Goal: Task Accomplishment & Management: Complete application form

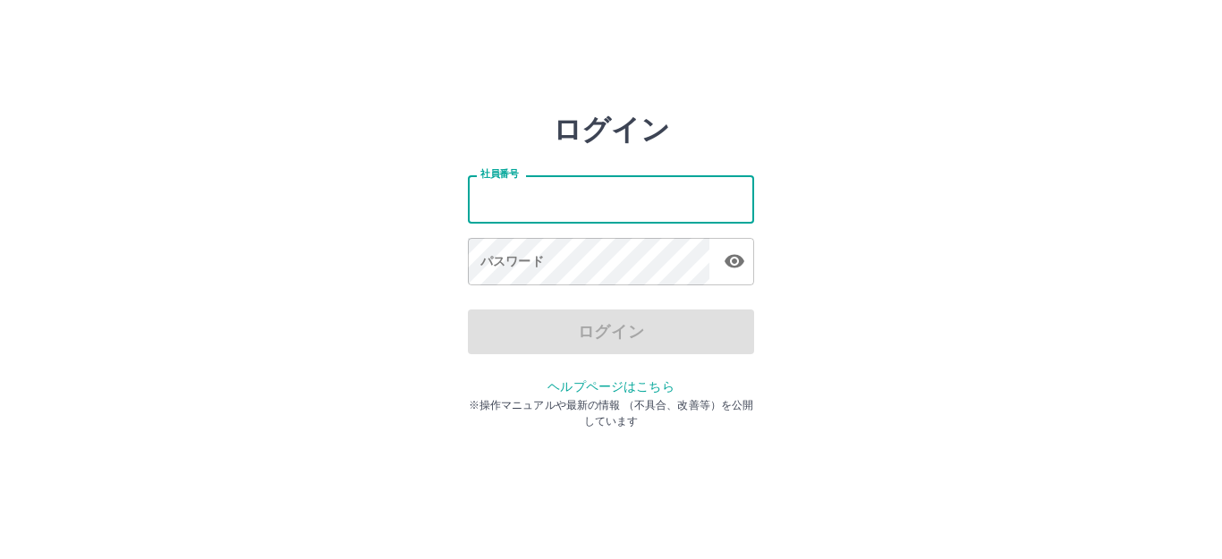
click at [537, 212] on input "社員番号" at bounding box center [611, 198] width 286 height 47
type input "*******"
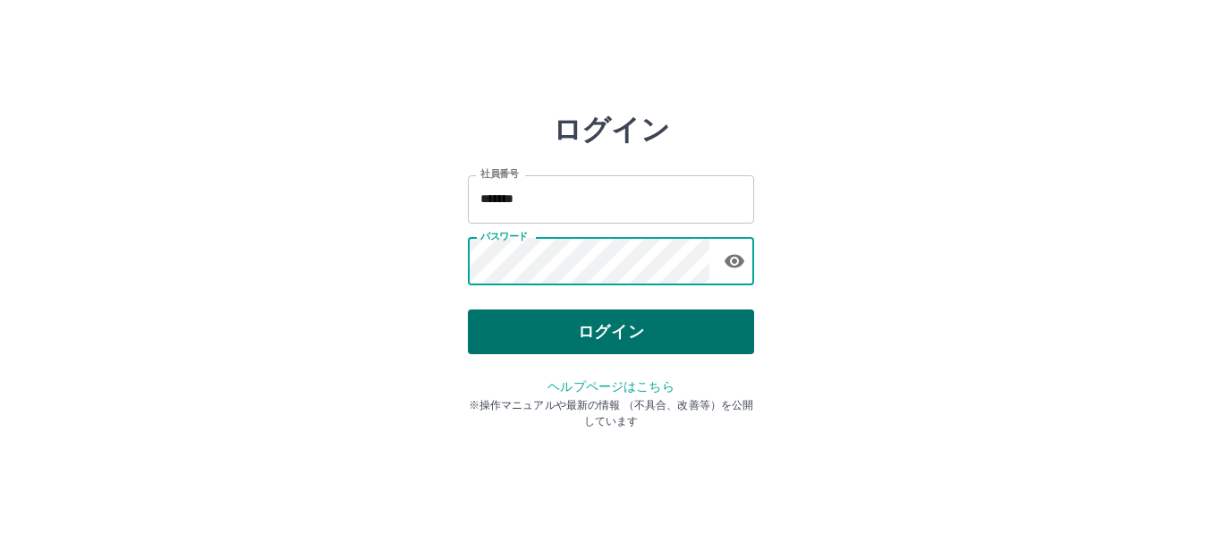
click at [574, 338] on button "ログイン" at bounding box center [611, 331] width 286 height 45
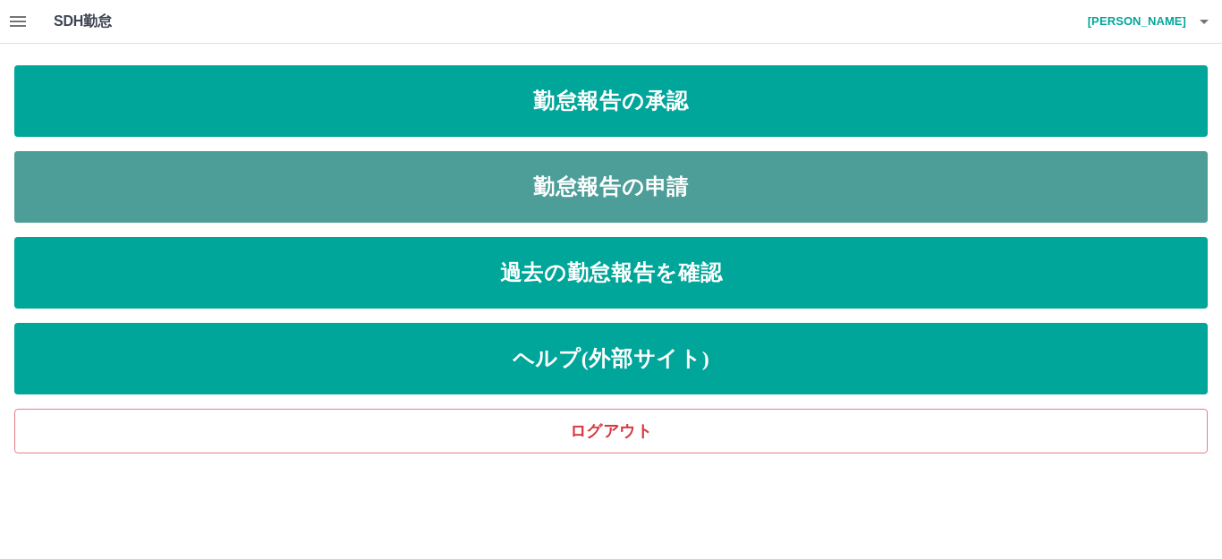
click at [626, 194] on link "勤怠報告の申請" at bounding box center [610, 187] width 1193 height 72
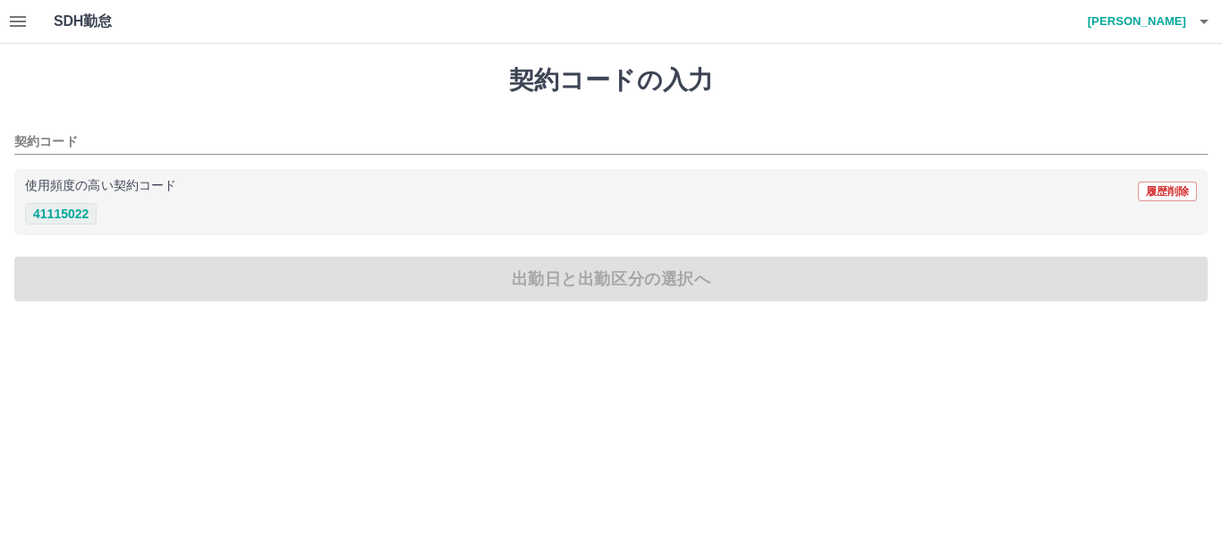
click at [79, 218] on button "41115022" at bounding box center [61, 213] width 72 height 21
type input "********"
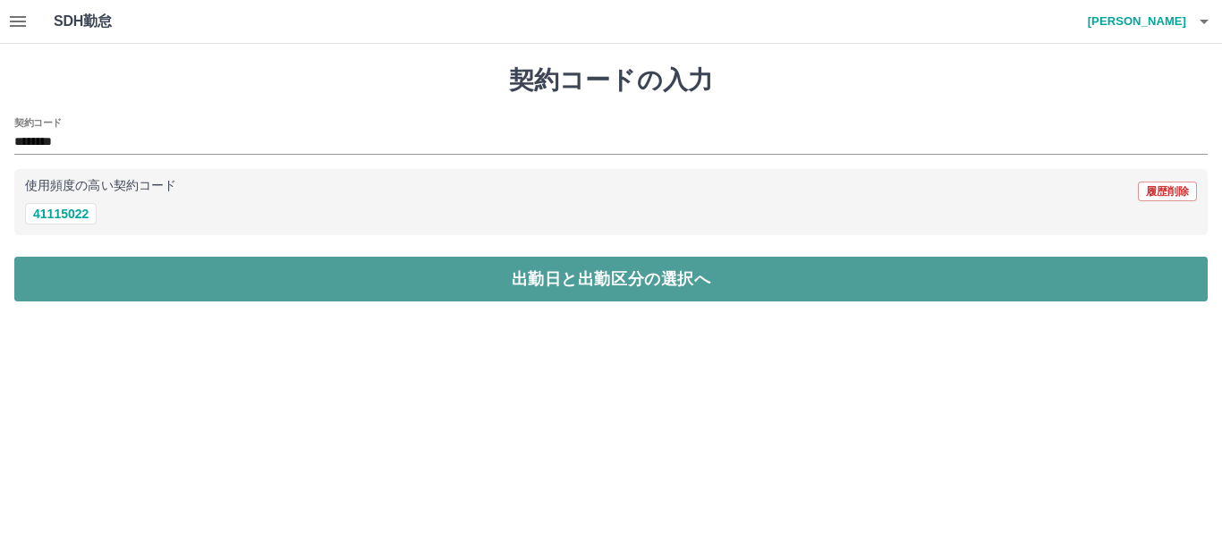
click at [85, 257] on button "出勤日と出勤区分の選択へ" at bounding box center [610, 279] width 1193 height 45
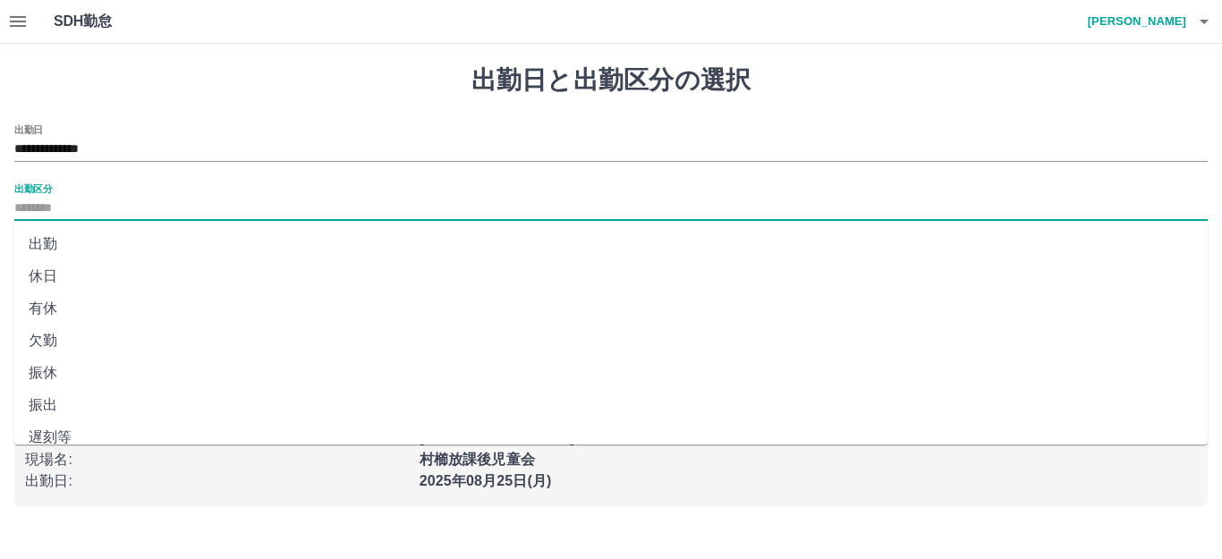
click at [47, 212] on input "出勤区分" at bounding box center [610, 209] width 1193 height 22
drag, startPoint x: 44, startPoint y: 241, endPoint x: 59, endPoint y: 241, distance: 15.2
click at [47, 241] on li "出勤" at bounding box center [610, 244] width 1193 height 32
type input "**"
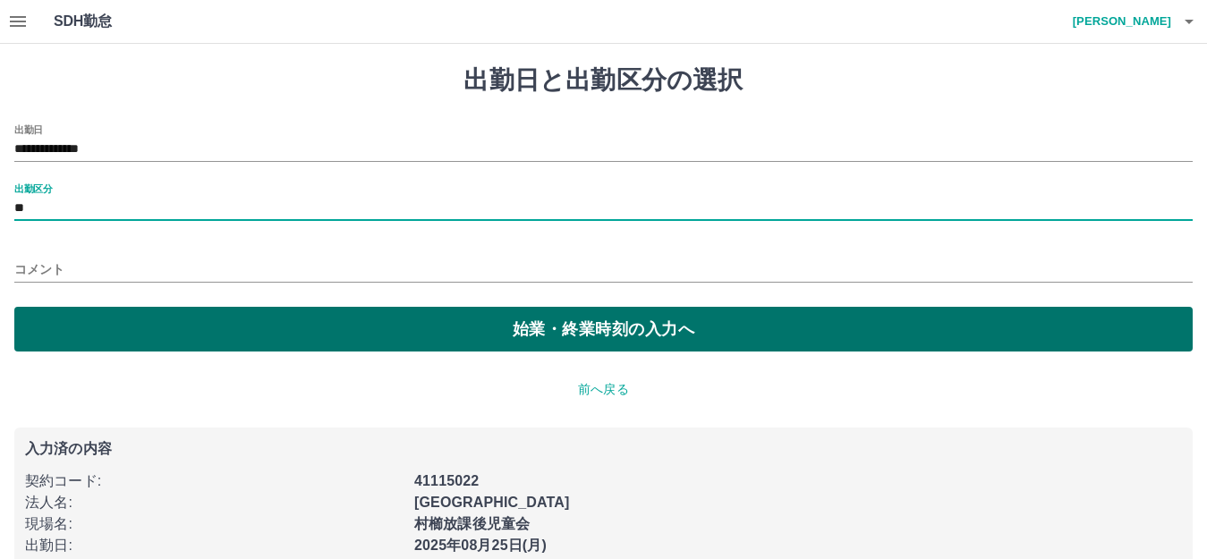
click at [102, 317] on button "始業・終業時刻の入力へ" at bounding box center [603, 329] width 1178 height 45
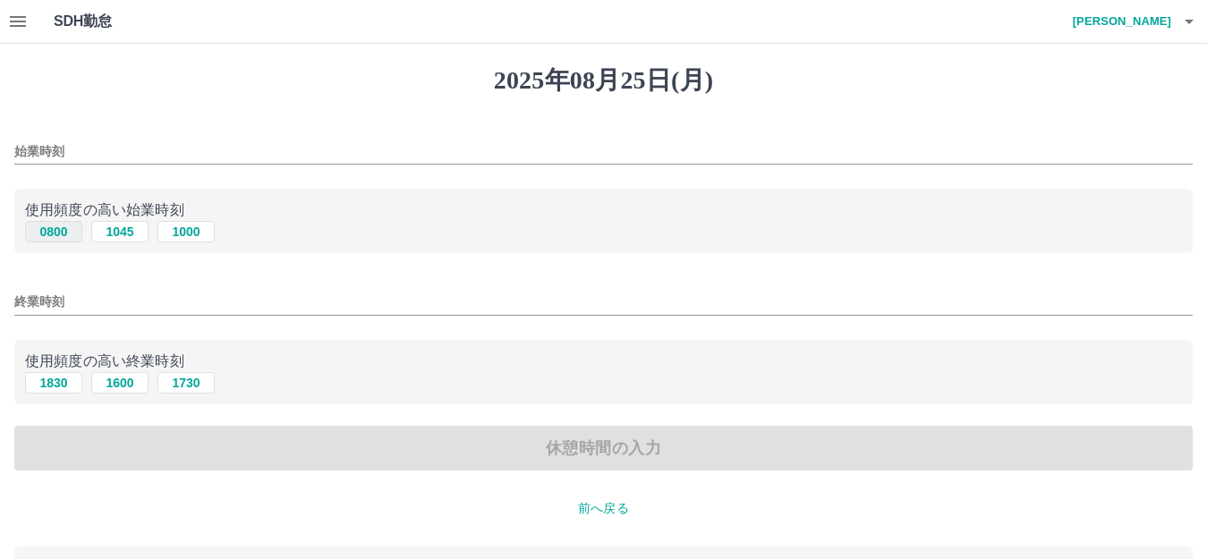
click at [56, 233] on button "0800" at bounding box center [53, 231] width 57 height 21
type input "****"
click at [188, 383] on button "1730" at bounding box center [185, 382] width 57 height 21
type input "****"
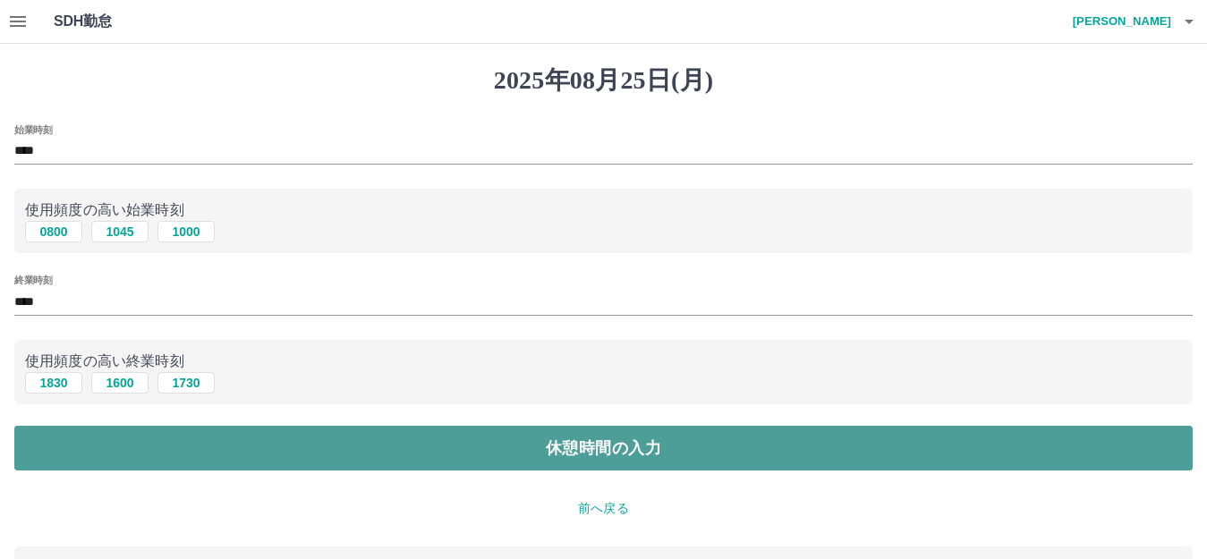
click at [198, 445] on button "休憩時間の入力" at bounding box center [603, 448] width 1178 height 45
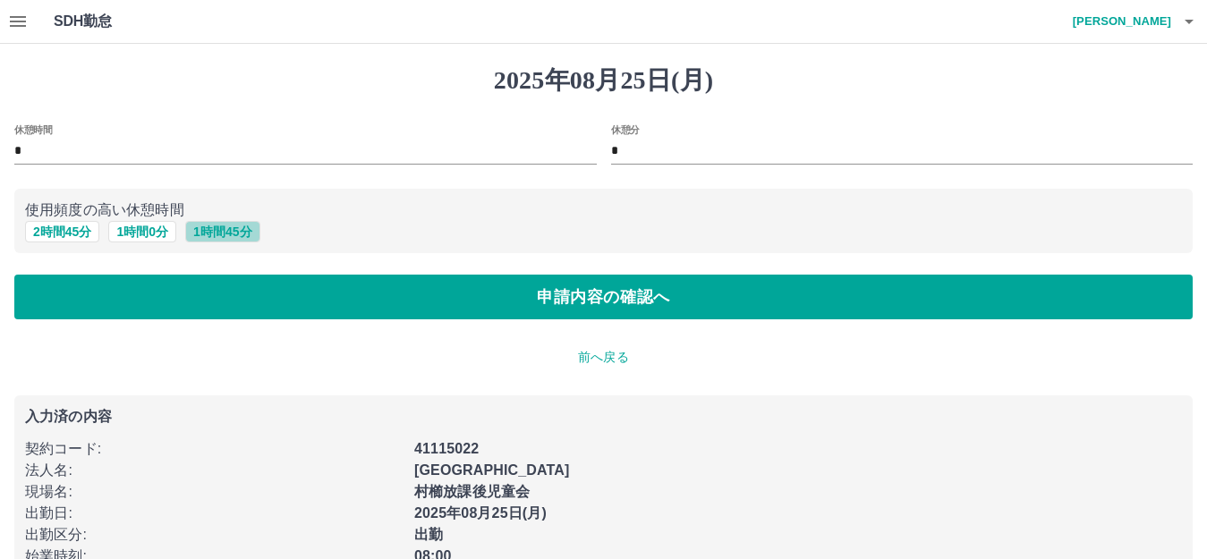
click at [211, 228] on button "1 時間 45 分" at bounding box center [222, 231] width 74 height 21
type input "*"
type input "**"
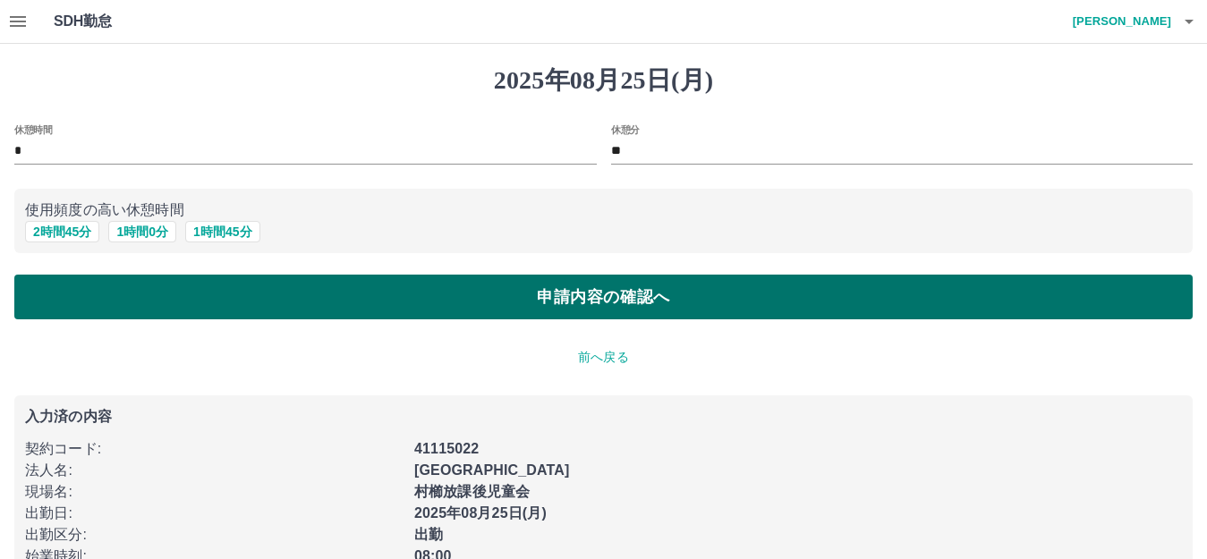
click at [208, 291] on button "申請内容の確認へ" at bounding box center [603, 297] width 1178 height 45
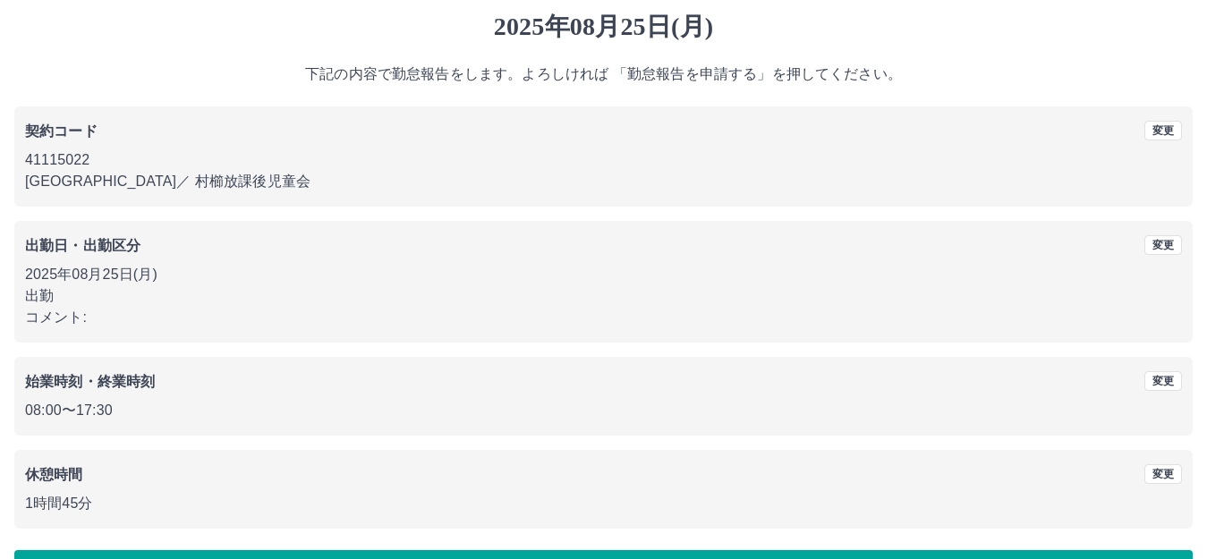
scroll to position [111, 0]
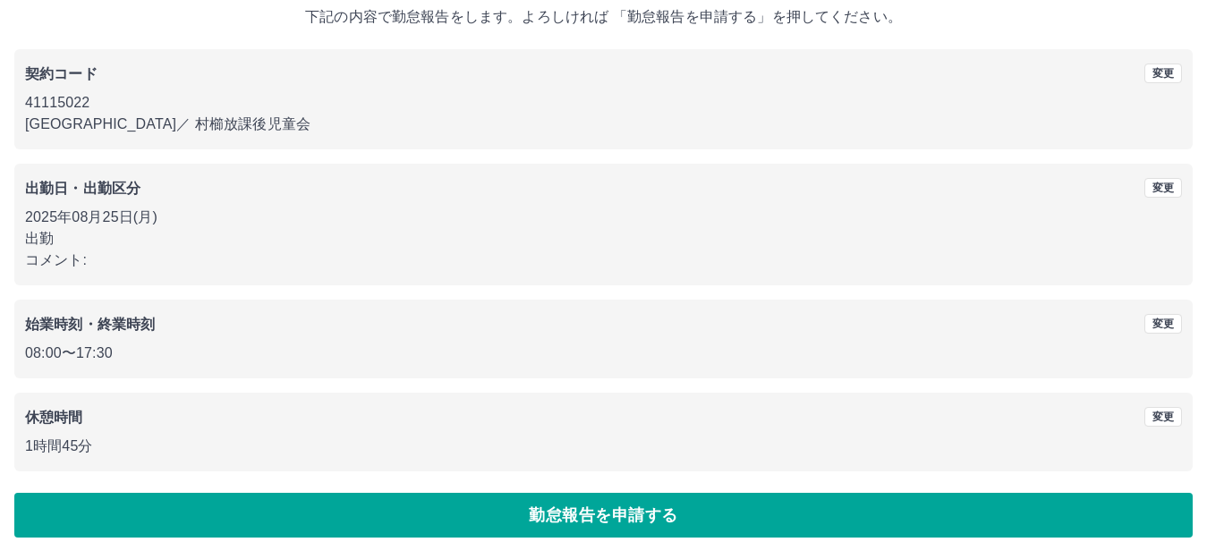
click at [187, 517] on button "勤怠報告を申請する" at bounding box center [603, 515] width 1178 height 45
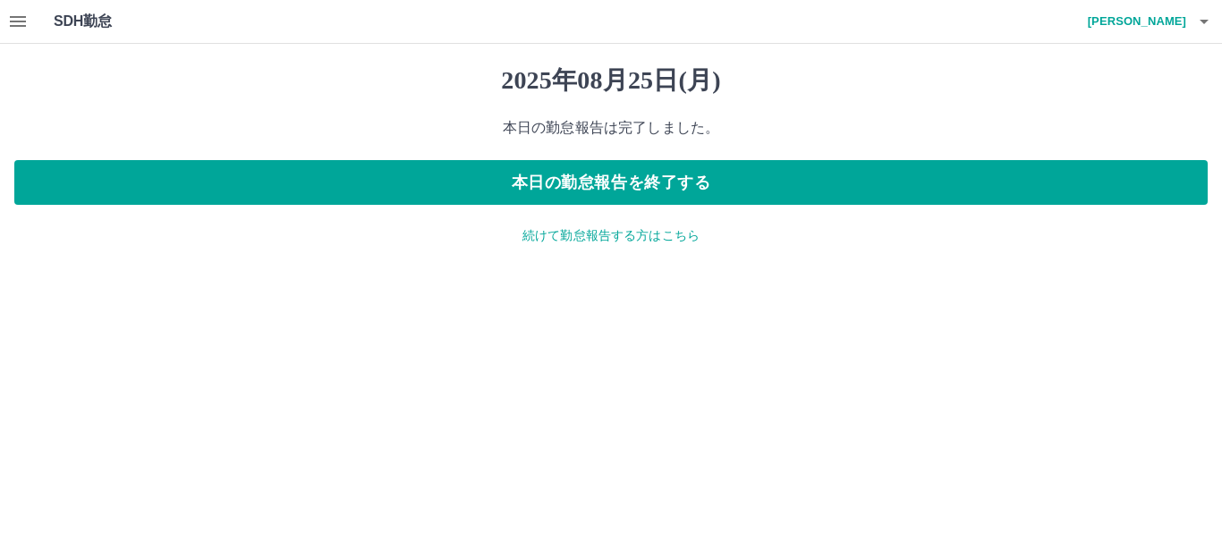
click at [22, 22] on icon "button" at bounding box center [18, 21] width 16 height 11
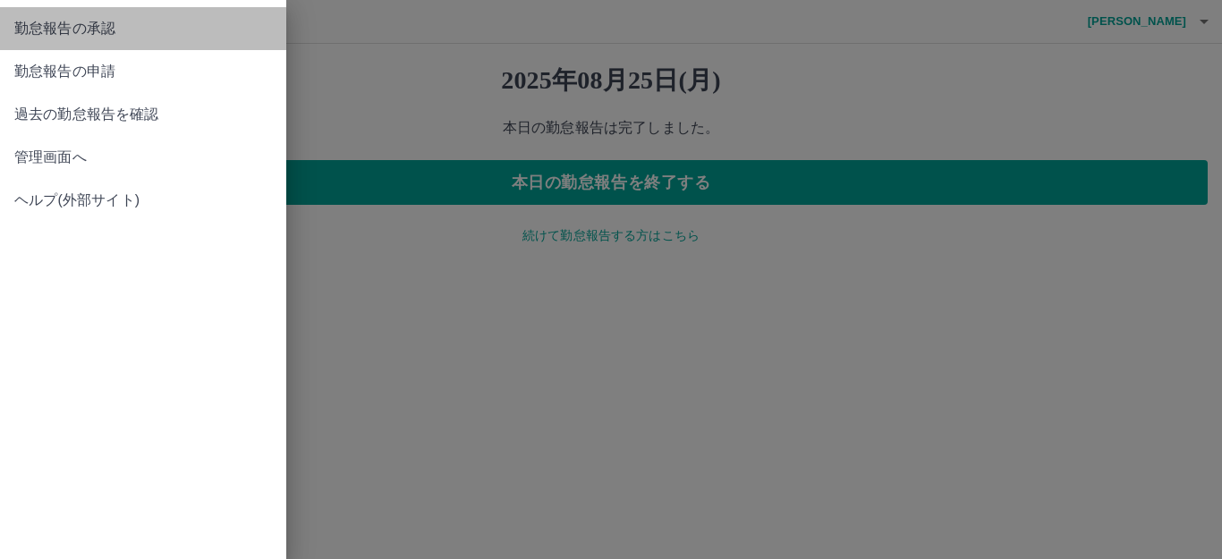
click at [23, 21] on span "勤怠報告の承認" at bounding box center [143, 28] width 258 height 21
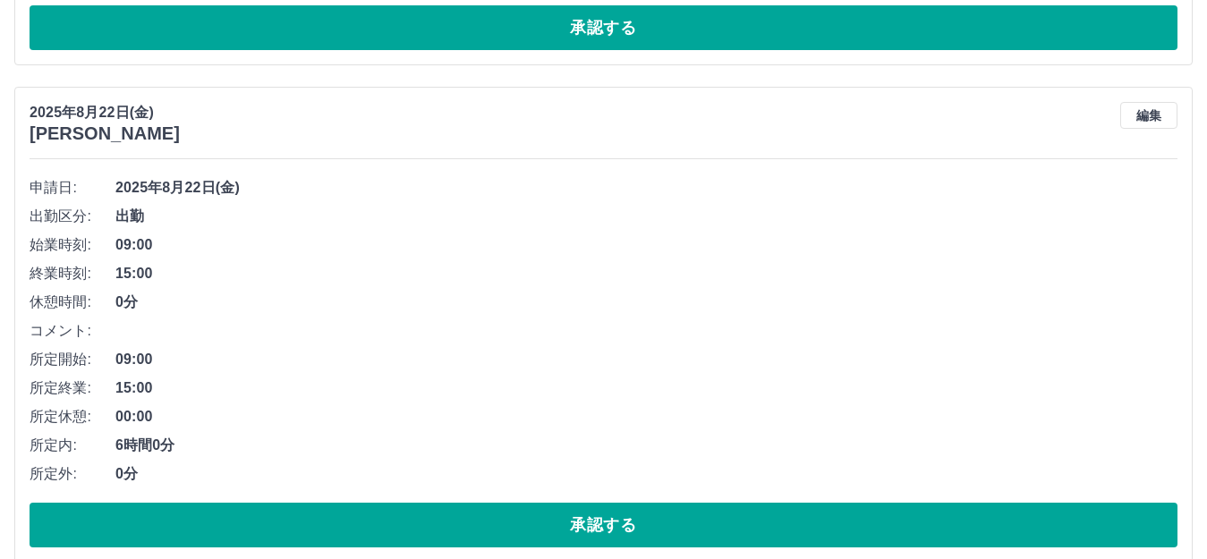
scroll to position [2147, 0]
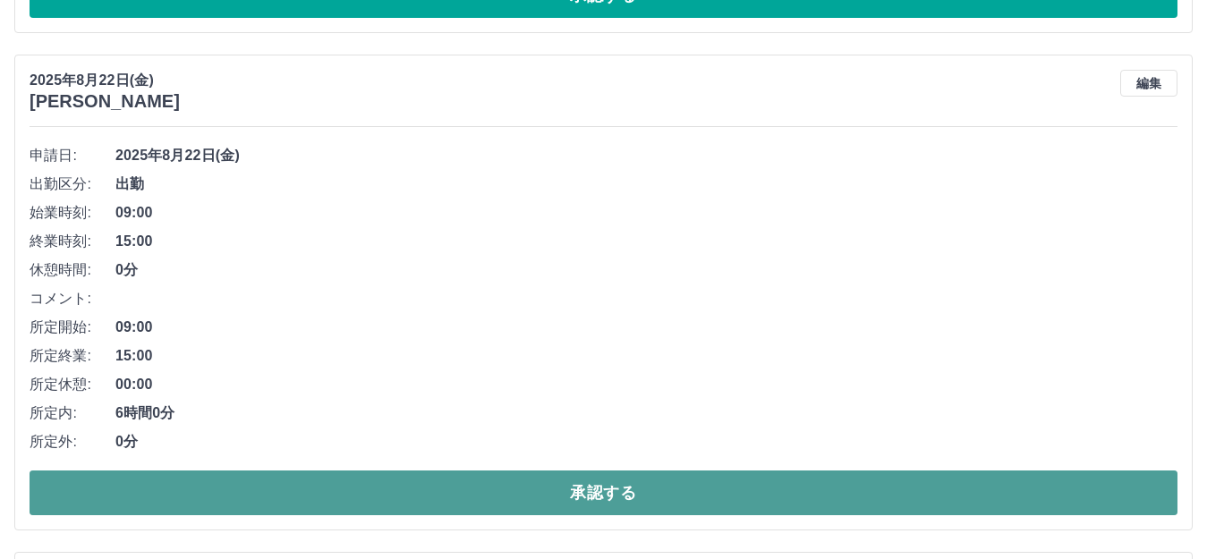
click at [240, 482] on button "承認する" at bounding box center [604, 492] width 1148 height 45
click at [402, 493] on button "承認する" at bounding box center [604, 492] width 1148 height 45
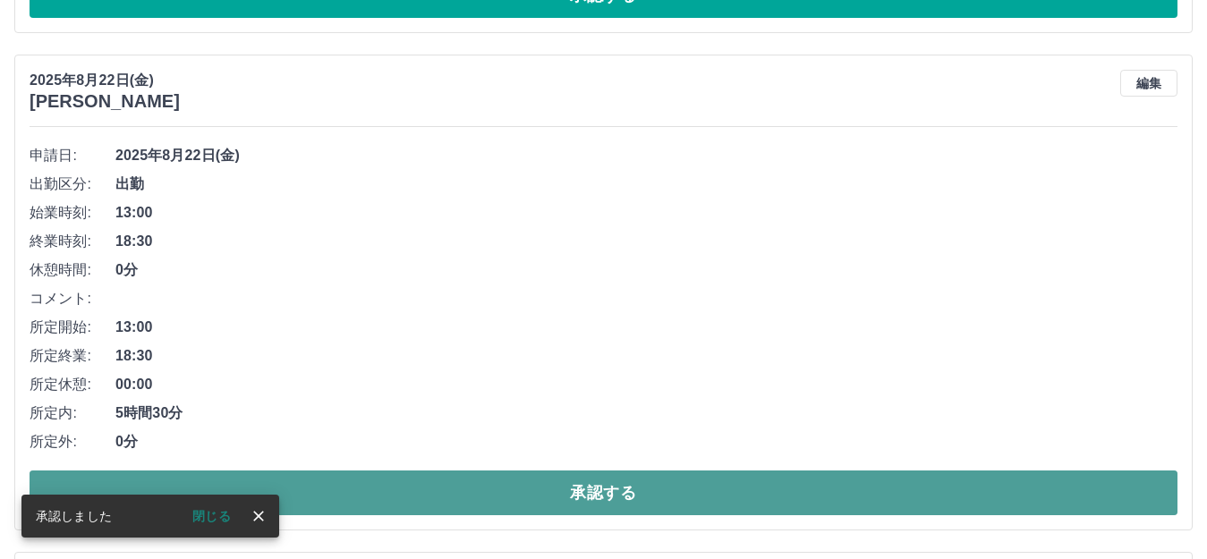
click at [400, 493] on button "承認する" at bounding box center [604, 492] width 1148 height 45
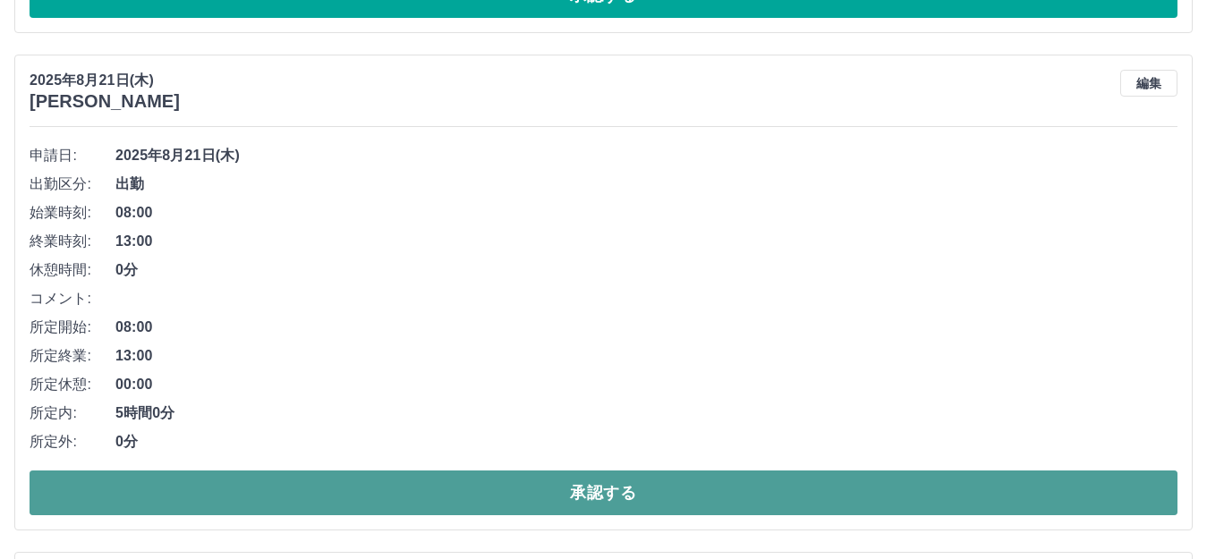
click at [392, 490] on button "承認する" at bounding box center [604, 492] width 1148 height 45
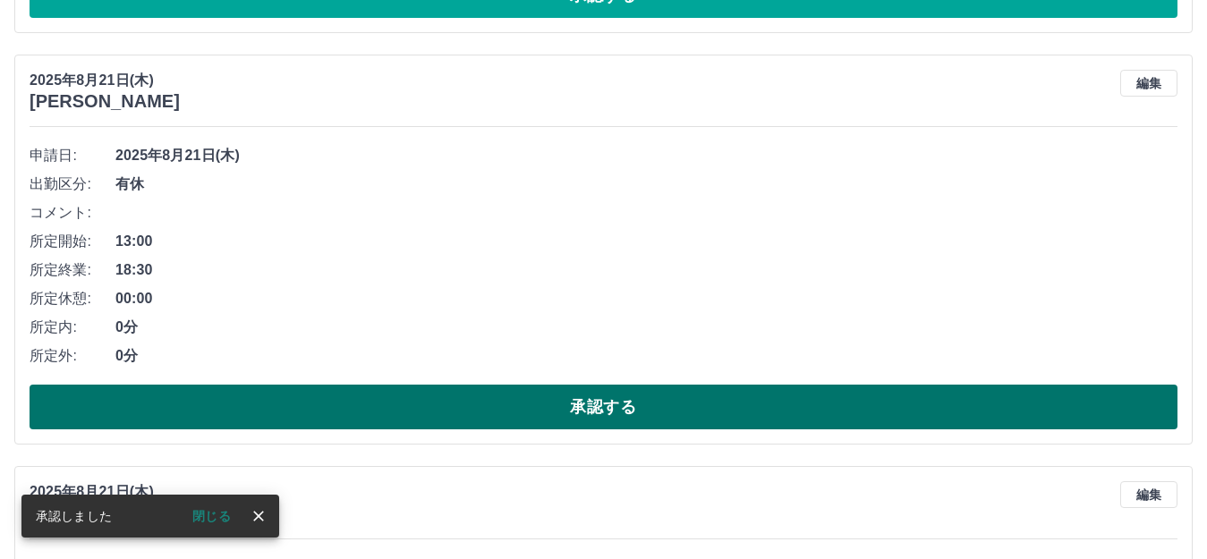
click at [449, 407] on button "承認する" at bounding box center [604, 407] width 1148 height 45
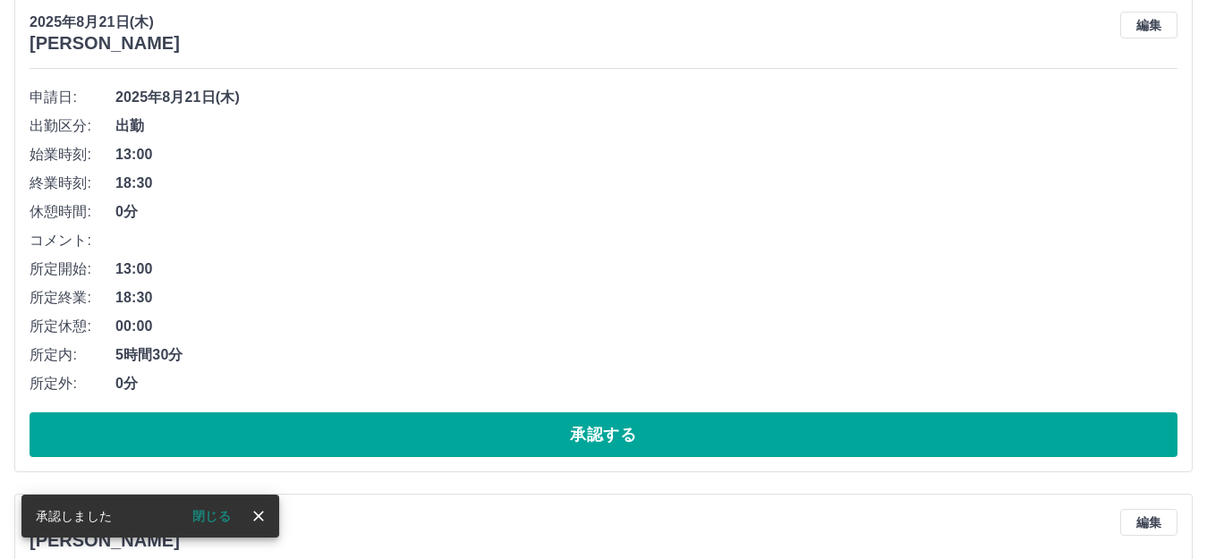
scroll to position [2236, 0]
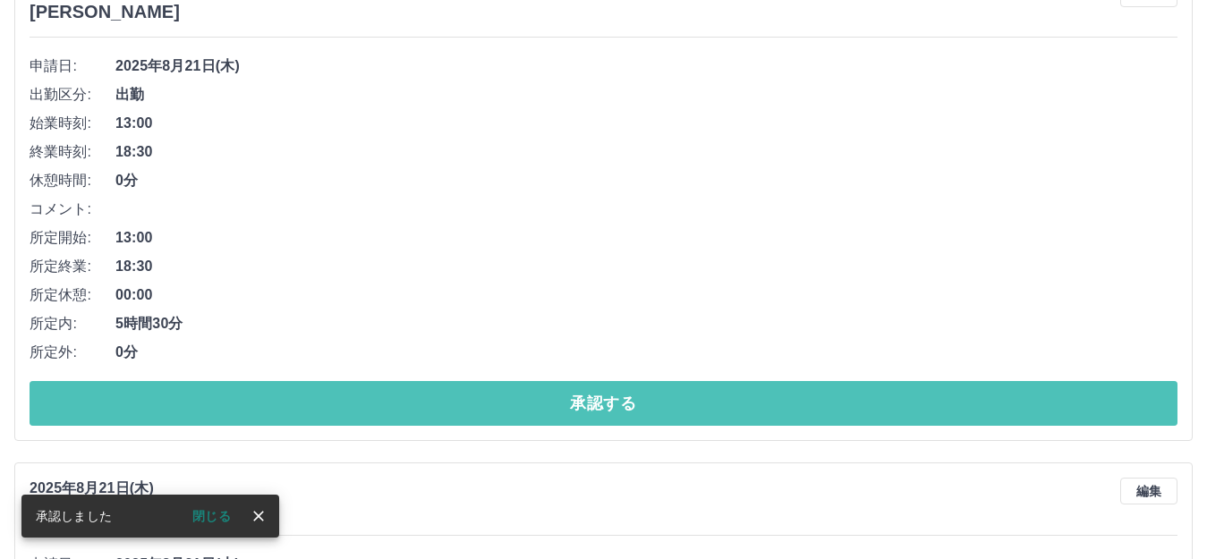
click at [450, 407] on button "承認する" at bounding box center [604, 403] width 1148 height 45
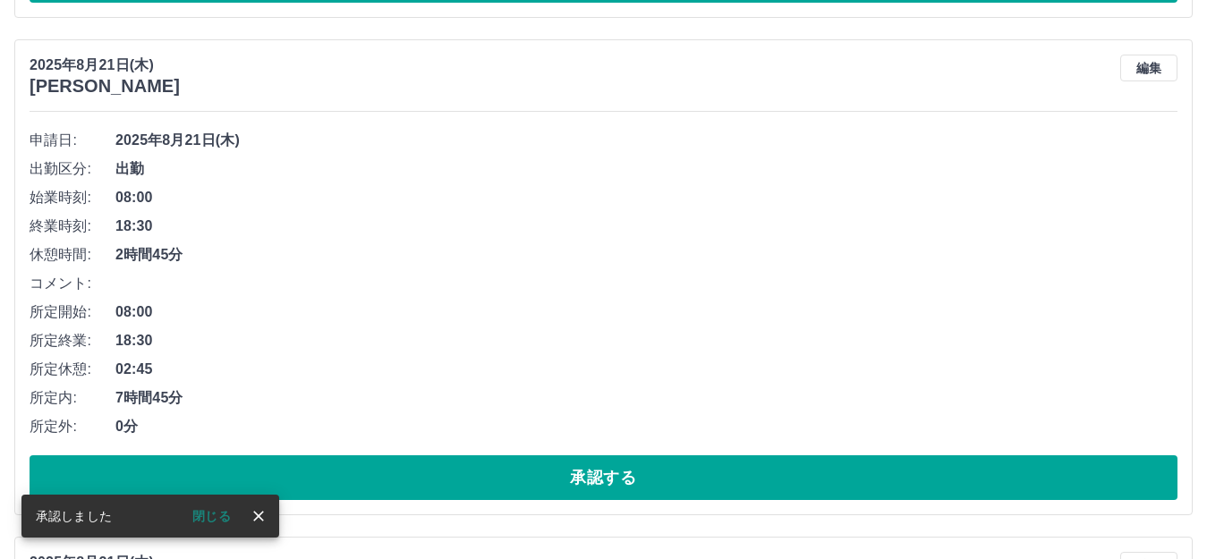
scroll to position [2186, 0]
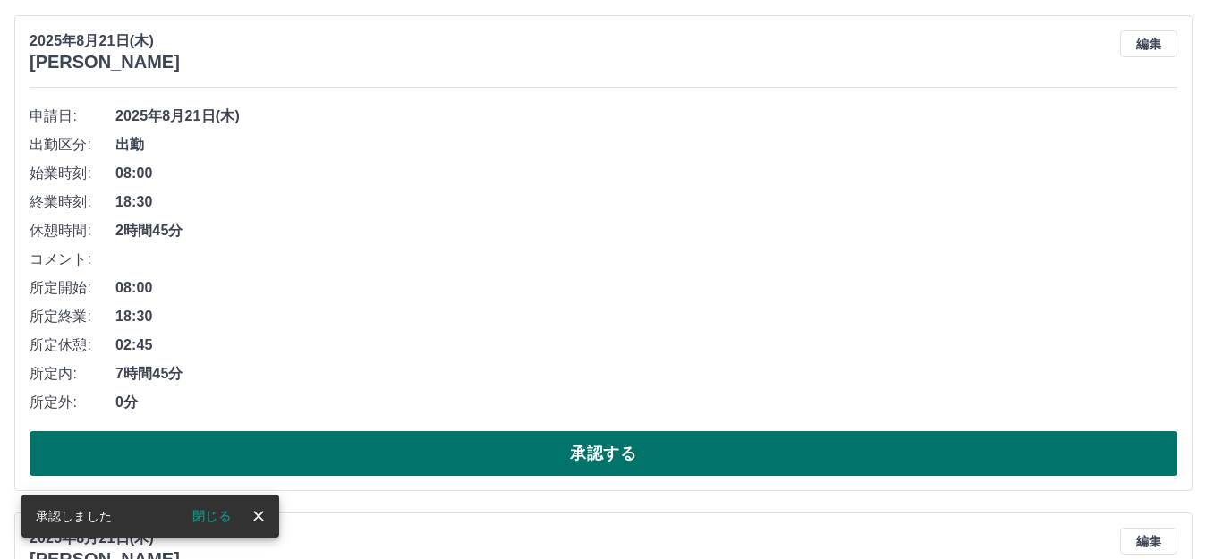
click at [419, 455] on button "承認する" at bounding box center [604, 453] width 1148 height 45
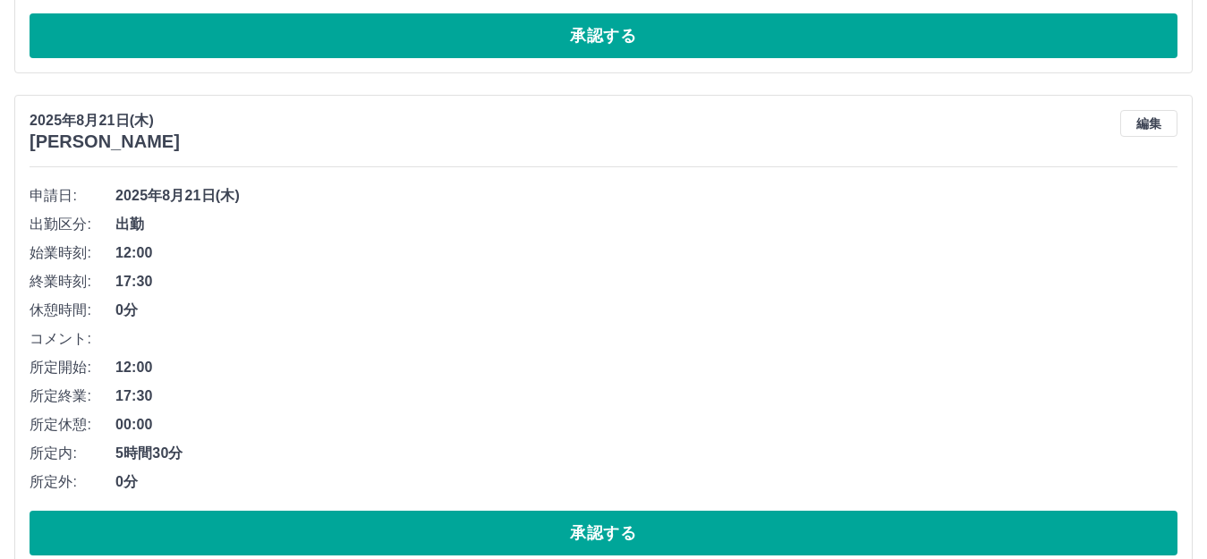
scroll to position [2136, 0]
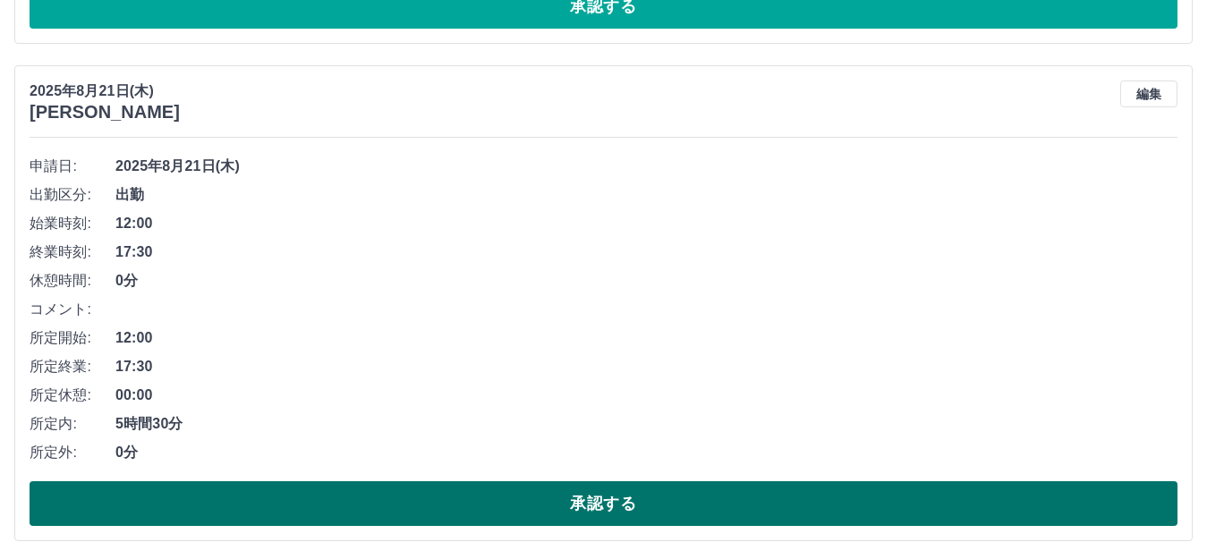
drag, startPoint x: 345, startPoint y: 511, endPoint x: 347, endPoint y: 487, distance: 23.3
click at [344, 510] on button "承認する" at bounding box center [604, 503] width 1148 height 45
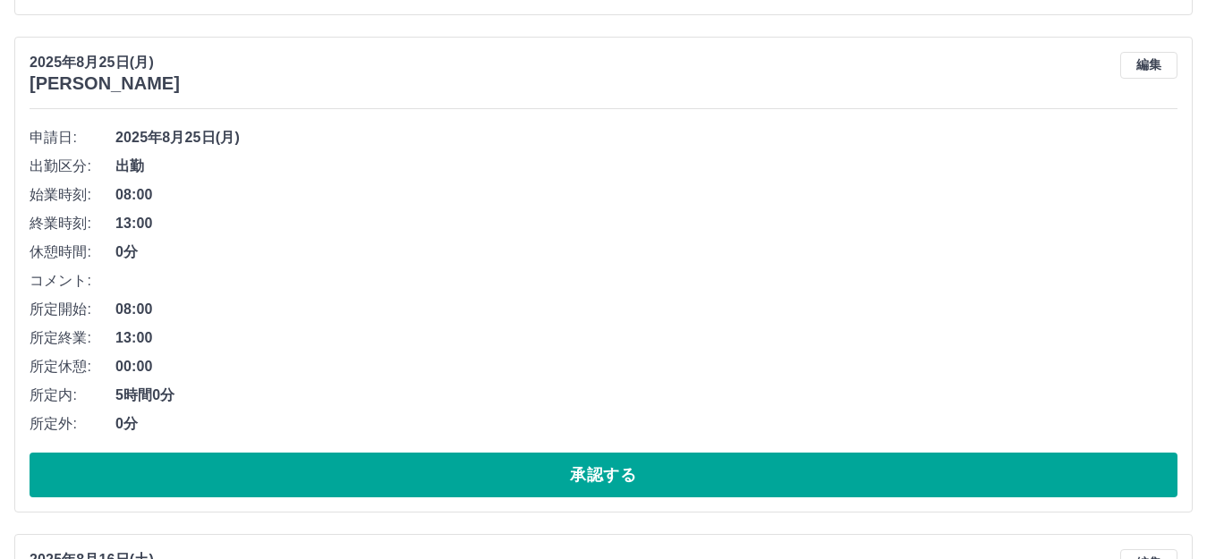
scroll to position [1699, 0]
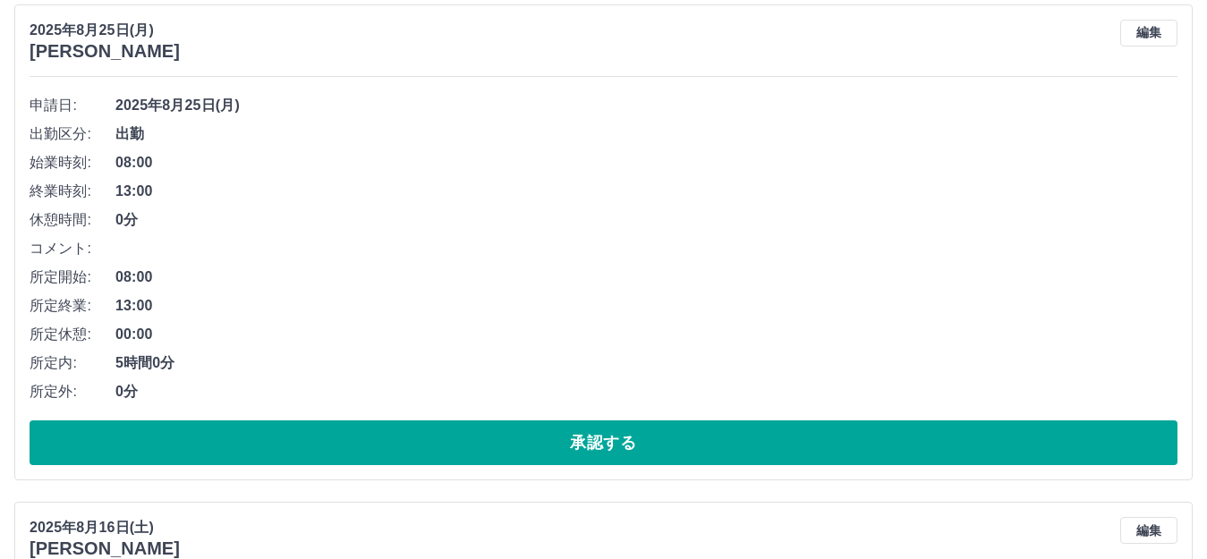
drag, startPoint x: 519, startPoint y: 442, endPoint x: 413, endPoint y: 405, distance: 111.7
click at [516, 439] on button "承認する" at bounding box center [604, 442] width 1148 height 45
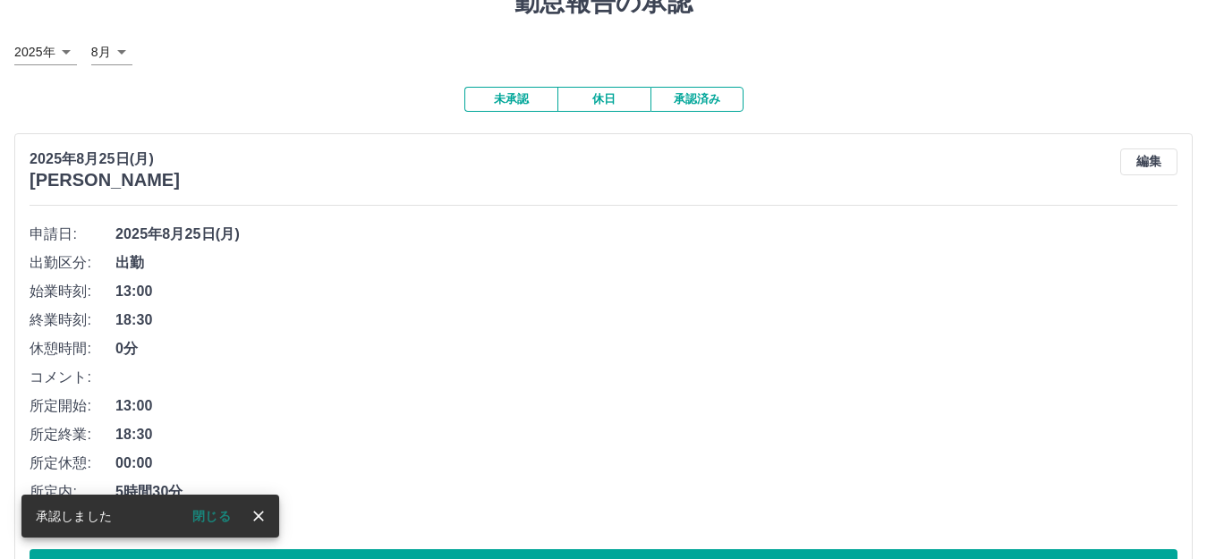
scroll to position [0, 0]
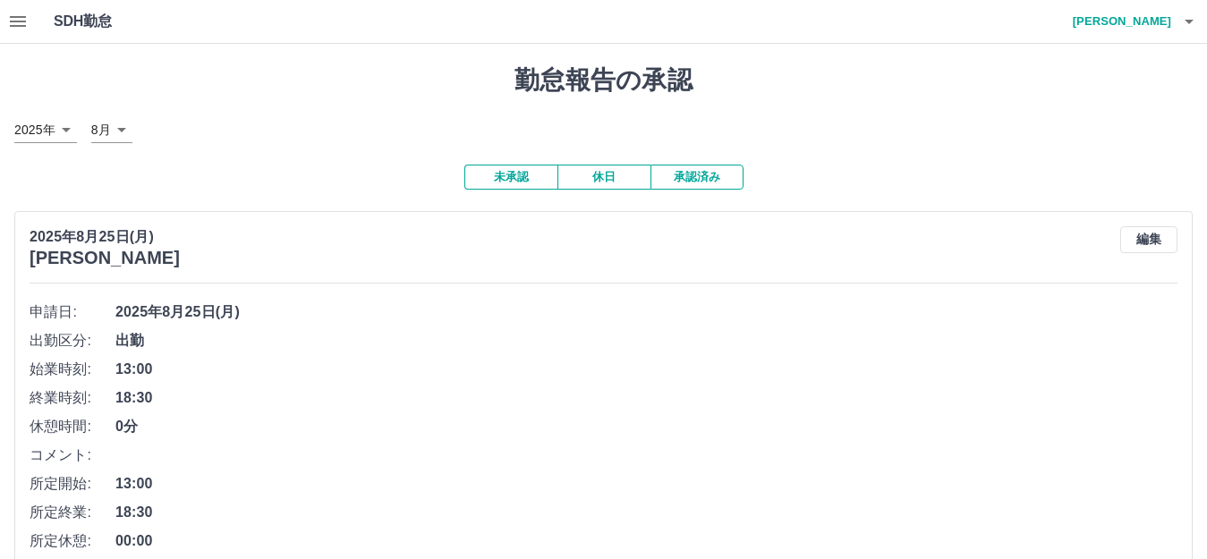
click at [718, 178] on button "承認済み" at bounding box center [696, 177] width 93 height 25
click at [16, 16] on icon "button" at bounding box center [18, 21] width 16 height 11
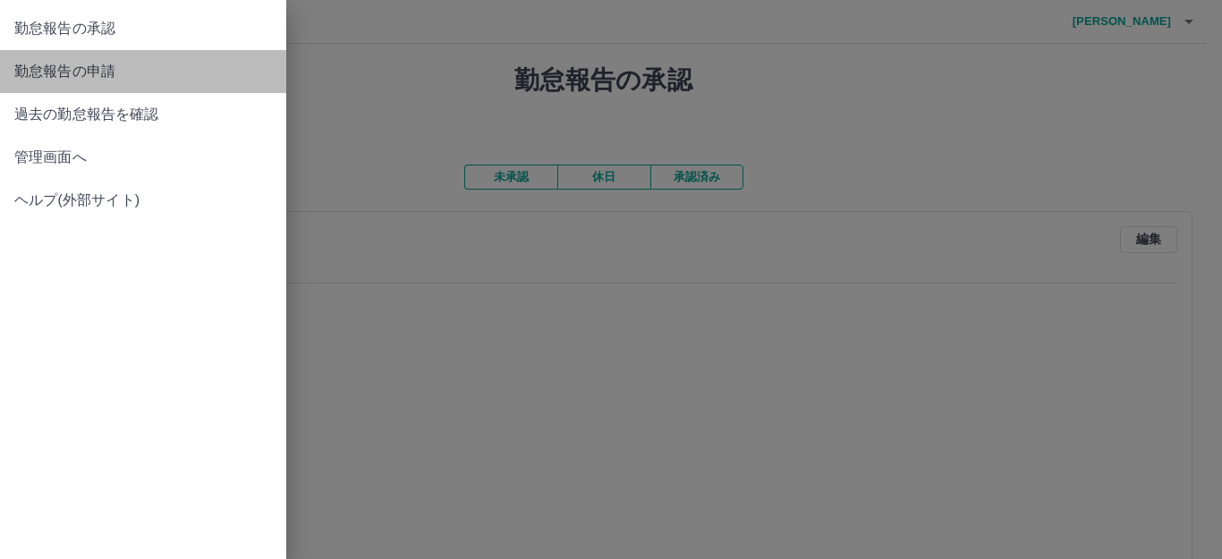
click at [52, 72] on span "勤怠報告の申請" at bounding box center [143, 71] width 258 height 21
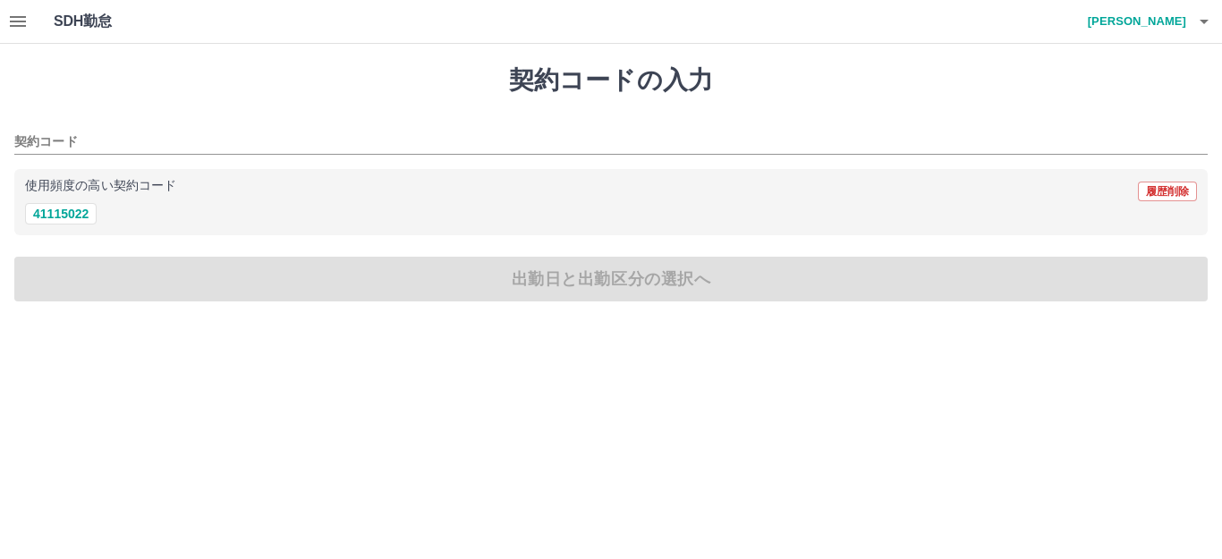
drag, startPoint x: 45, startPoint y: 219, endPoint x: 52, endPoint y: 237, distance: 19.3
click at [46, 219] on button "41115022" at bounding box center [61, 213] width 72 height 21
type input "********"
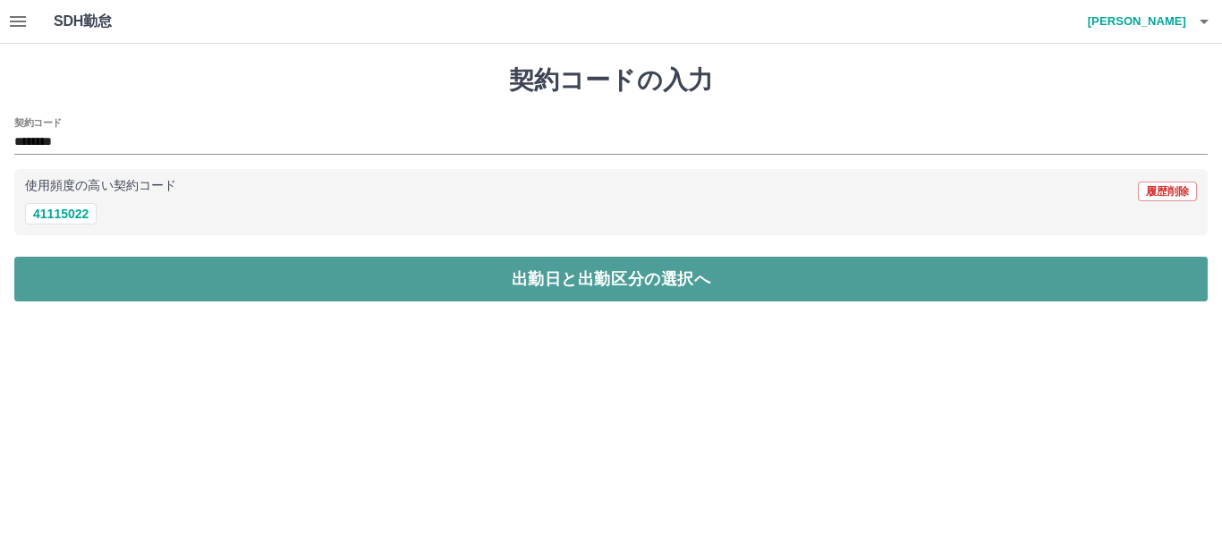
click at [57, 279] on button "出勤日と出勤区分の選択へ" at bounding box center [610, 279] width 1193 height 45
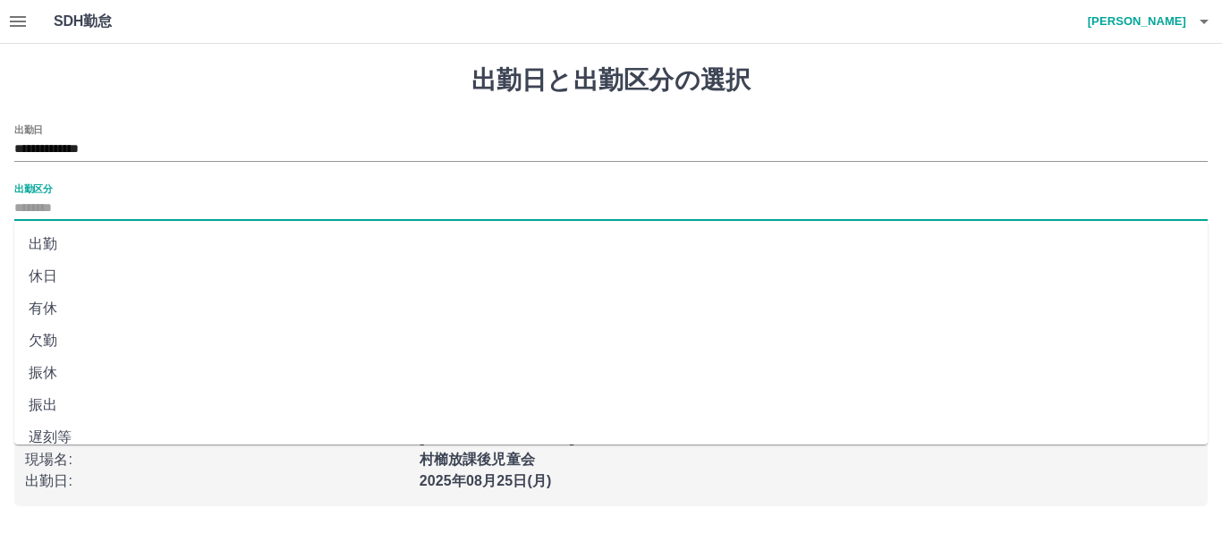
click at [58, 215] on input "出勤区分" at bounding box center [610, 209] width 1193 height 22
click at [55, 245] on li "出勤" at bounding box center [610, 244] width 1193 height 32
type input "**"
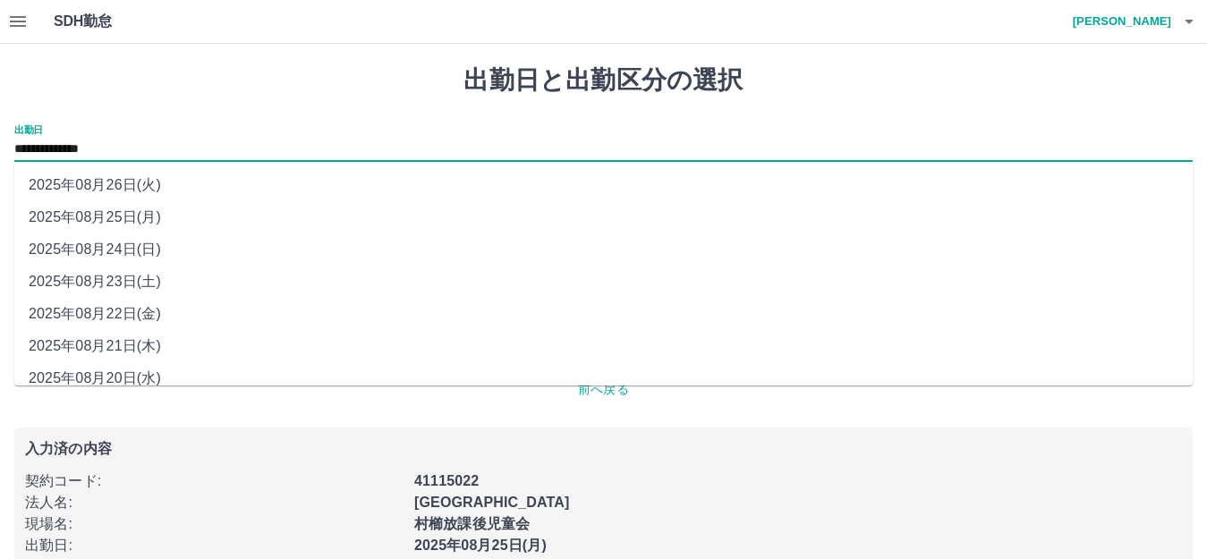
click at [143, 147] on input "**********" at bounding box center [603, 150] width 1178 height 22
click at [105, 309] on li "2025年08月22日(金)" at bounding box center [603, 314] width 1178 height 32
type input "**********"
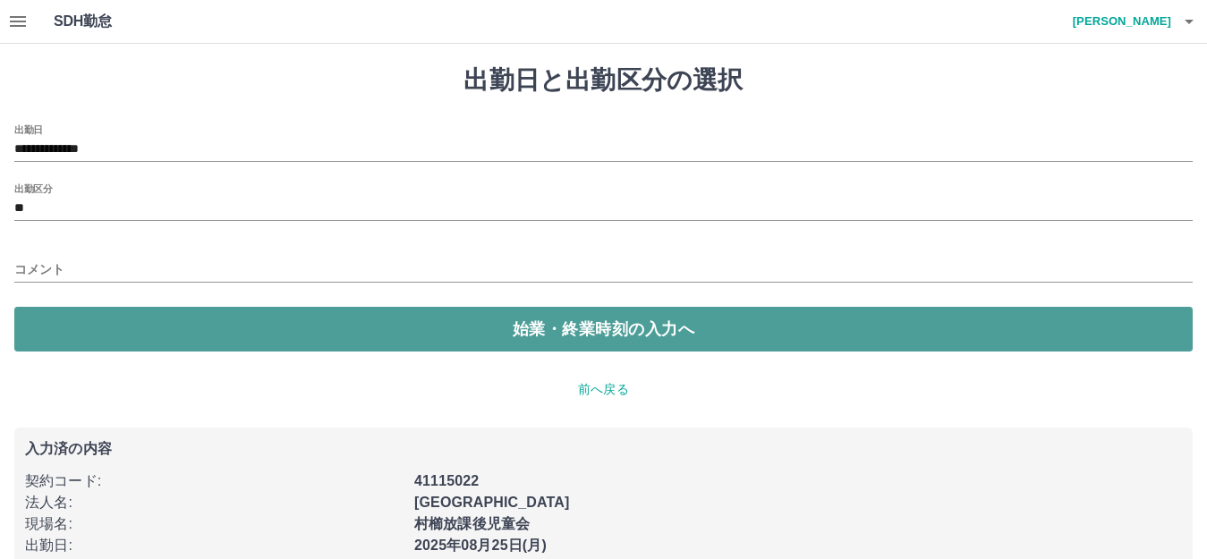
click at [115, 331] on button "始業・終業時刻の入力へ" at bounding box center [603, 329] width 1178 height 45
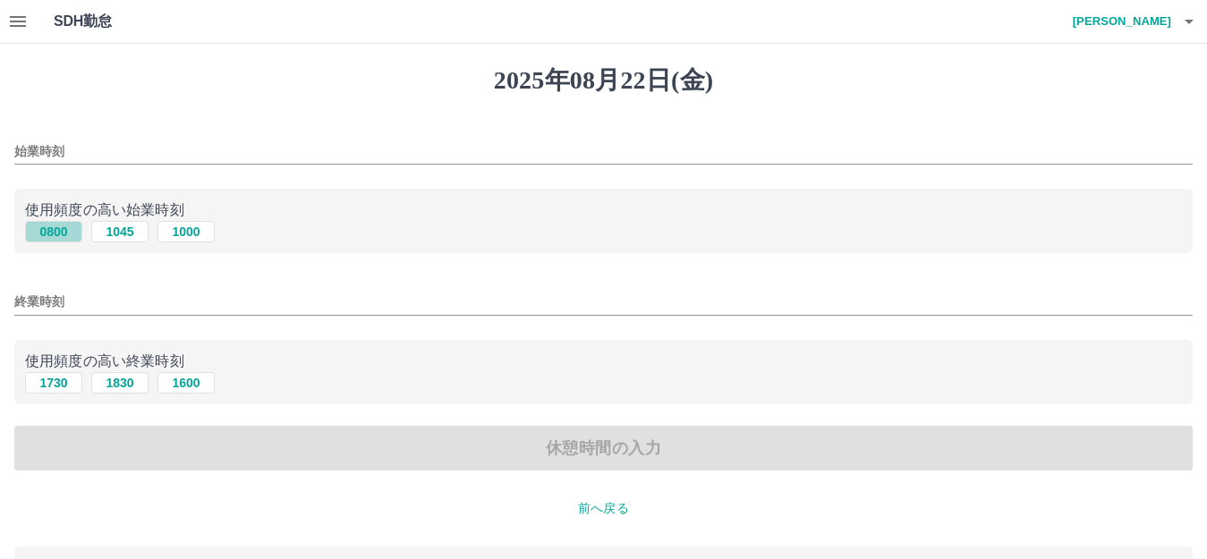
click at [60, 232] on button "0800" at bounding box center [53, 231] width 57 height 21
type input "****"
click at [133, 385] on button "1830" at bounding box center [119, 382] width 57 height 21
type input "****"
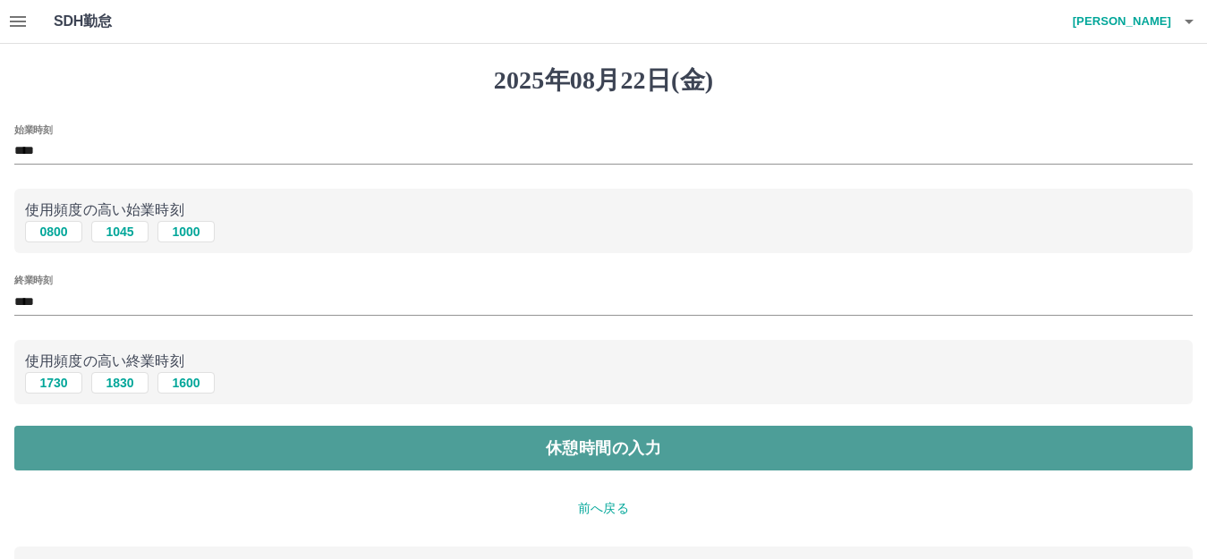
click at [127, 452] on button "休憩時間の入力" at bounding box center [603, 448] width 1178 height 45
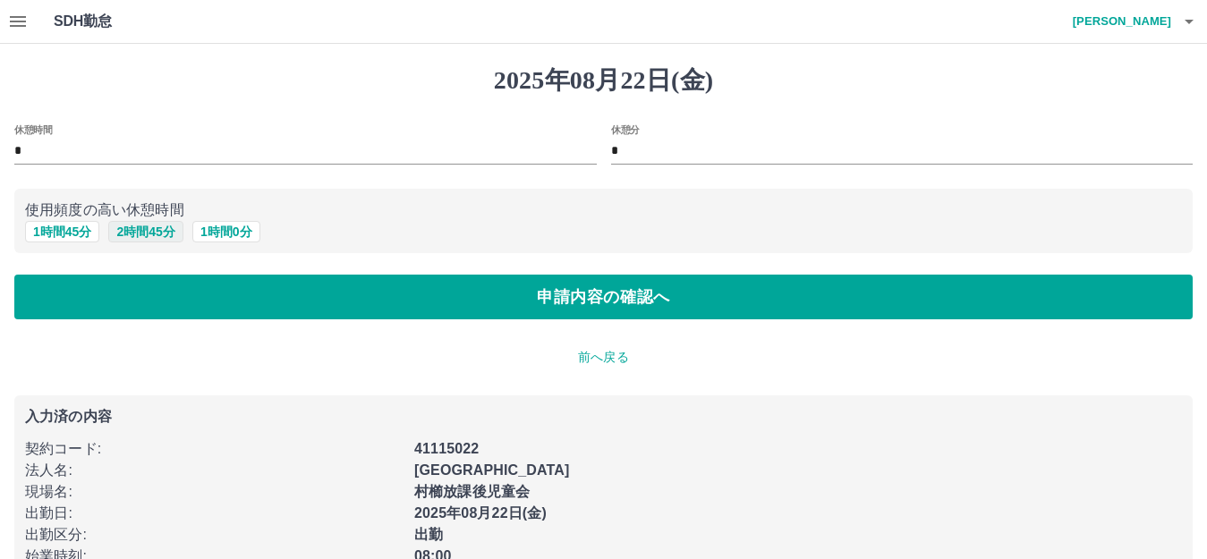
click at [162, 233] on button "2 時間 45 分" at bounding box center [145, 231] width 74 height 21
type input "*"
type input "**"
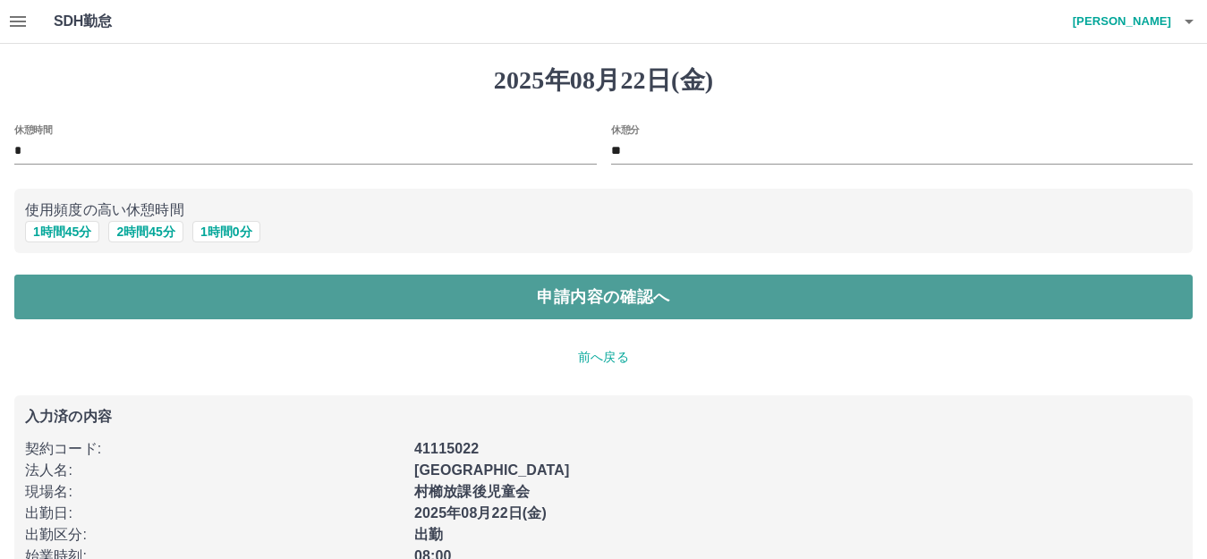
click at [174, 302] on button "申請内容の確認へ" at bounding box center [603, 297] width 1178 height 45
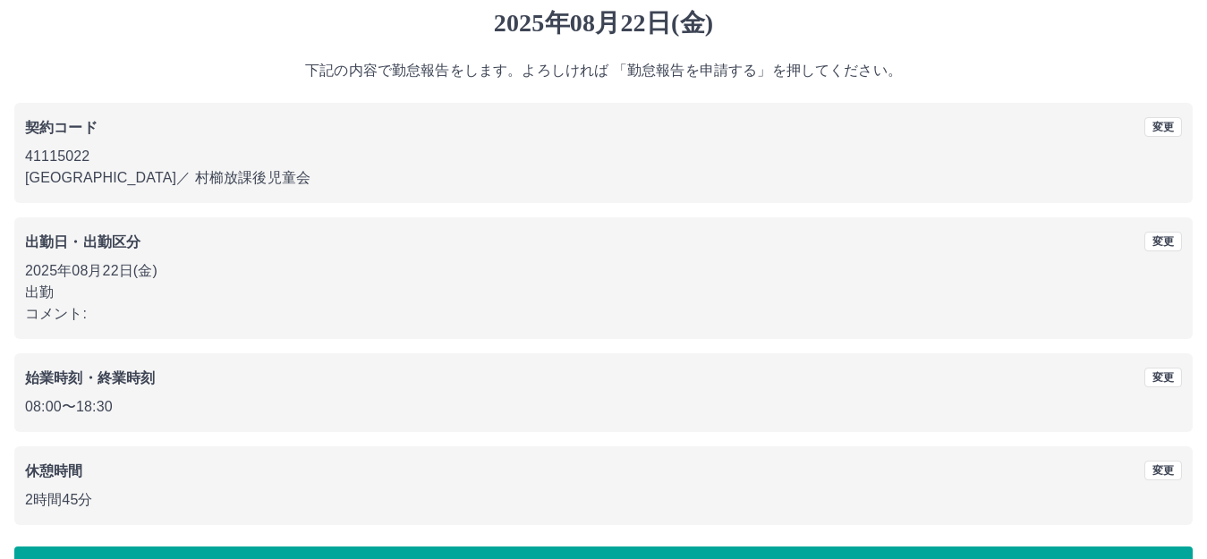
scroll to position [111, 0]
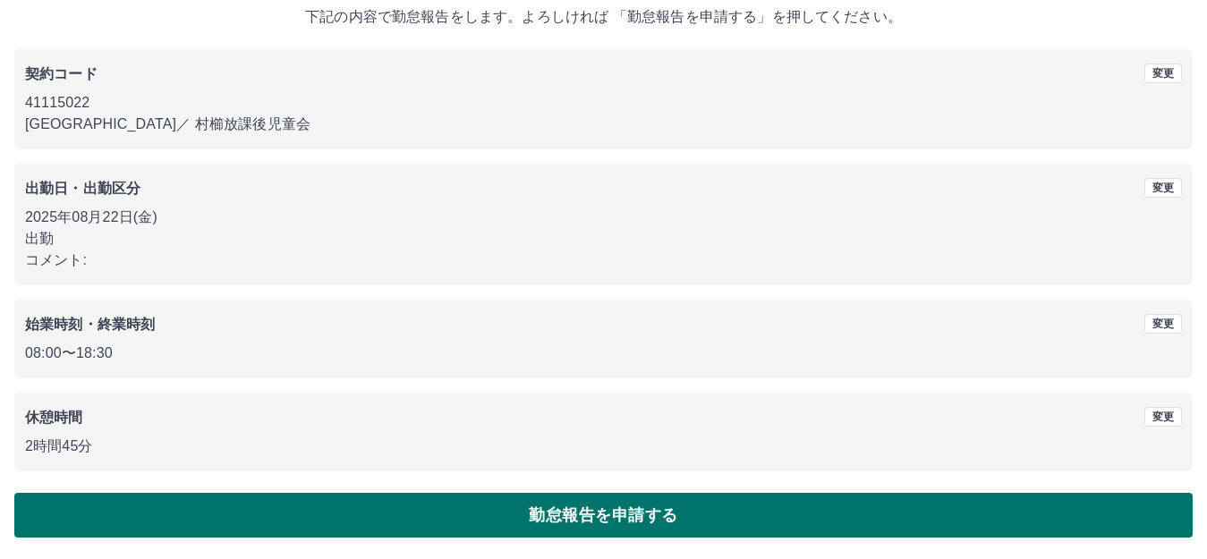
click at [185, 519] on button "勤怠報告を申請する" at bounding box center [603, 515] width 1178 height 45
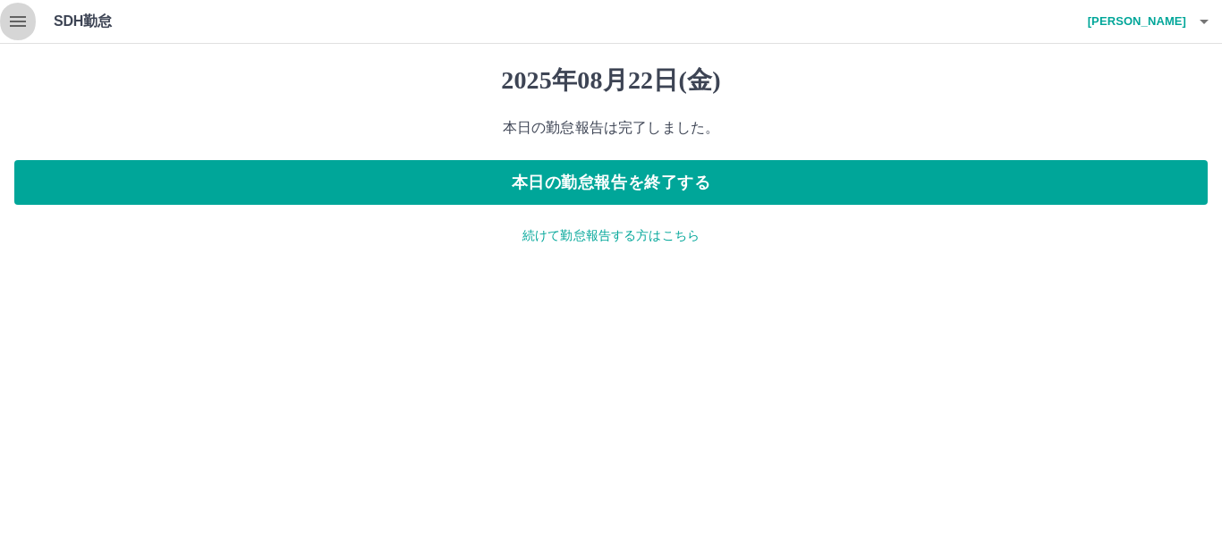
click at [25, 23] on icon "button" at bounding box center [17, 21] width 21 height 21
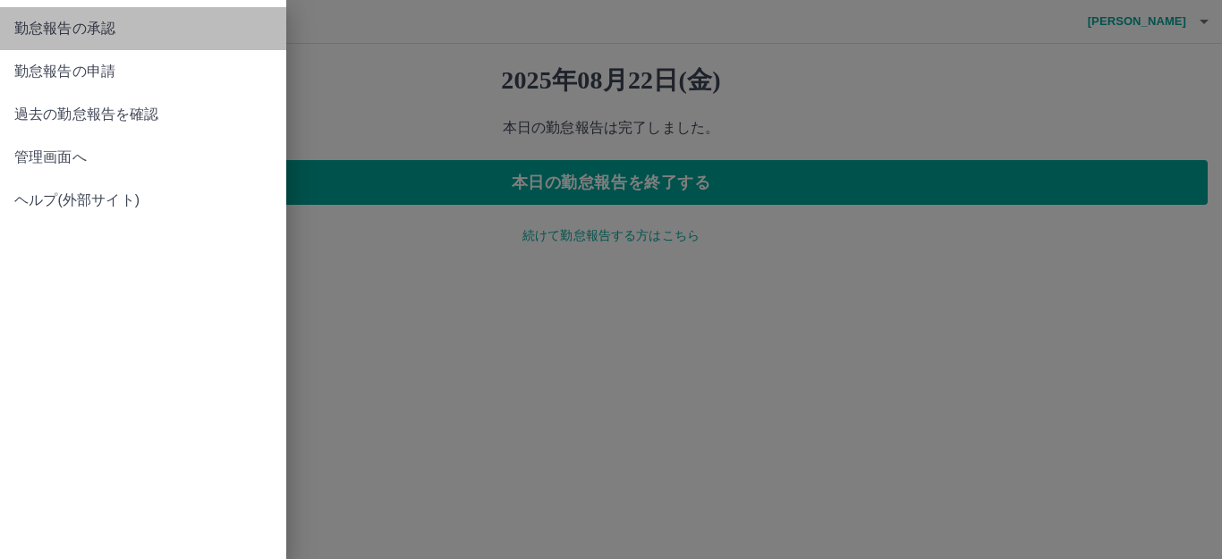
click at [26, 29] on span "勤怠報告の承認" at bounding box center [143, 28] width 258 height 21
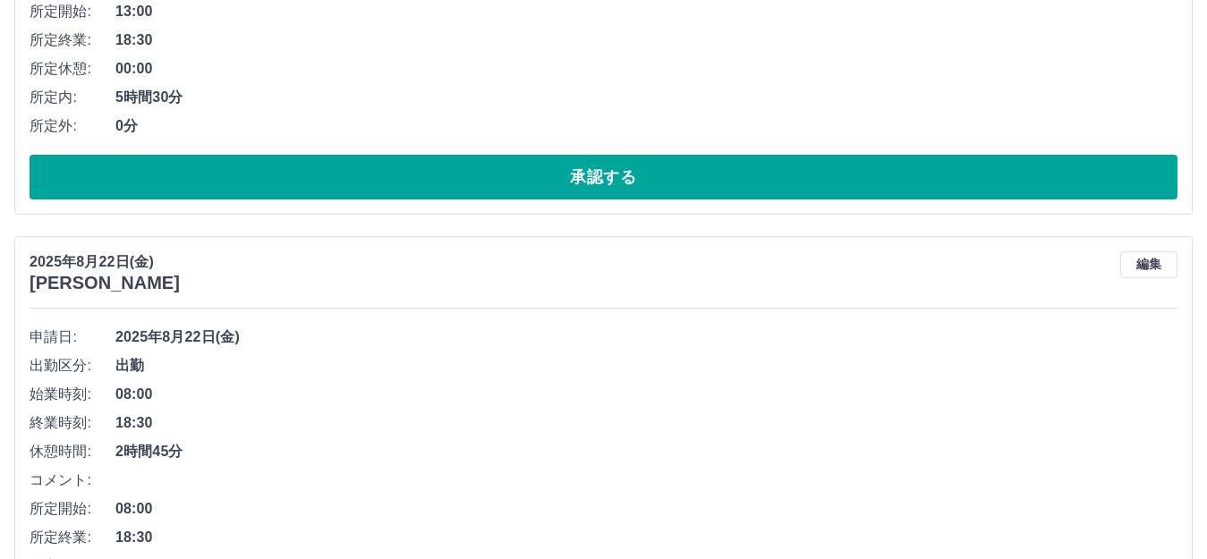
scroll to position [1699, 0]
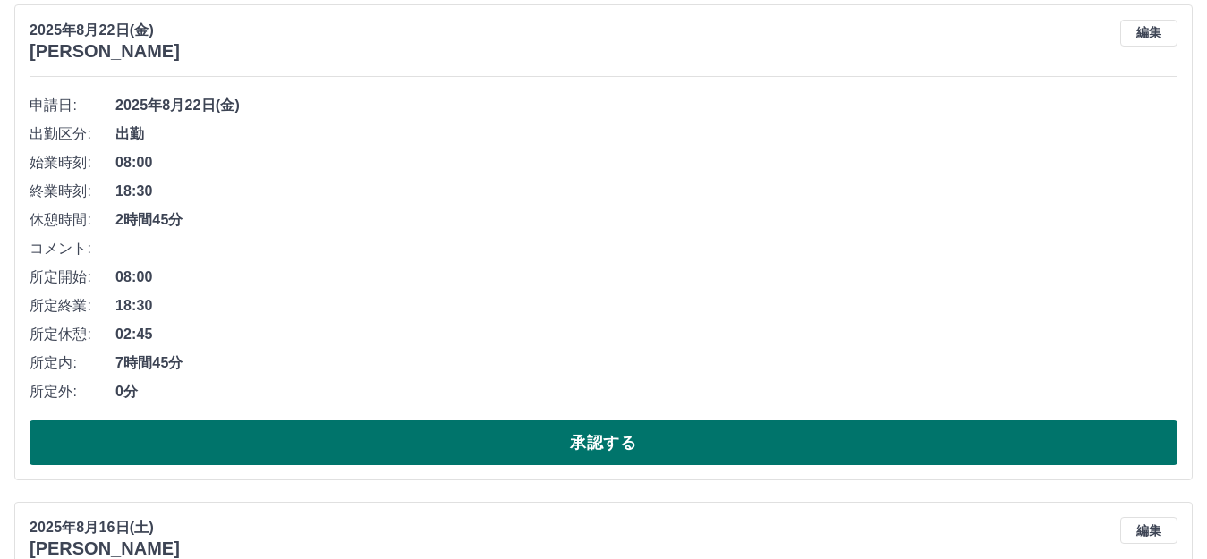
click at [218, 443] on button "承認する" at bounding box center [604, 442] width 1148 height 45
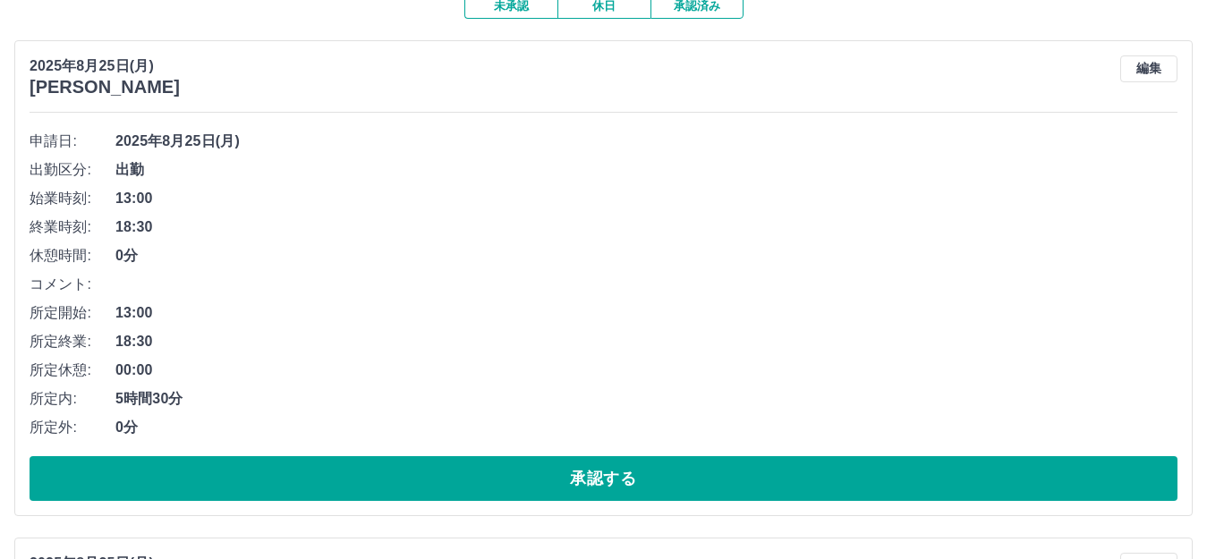
scroll to position [0, 0]
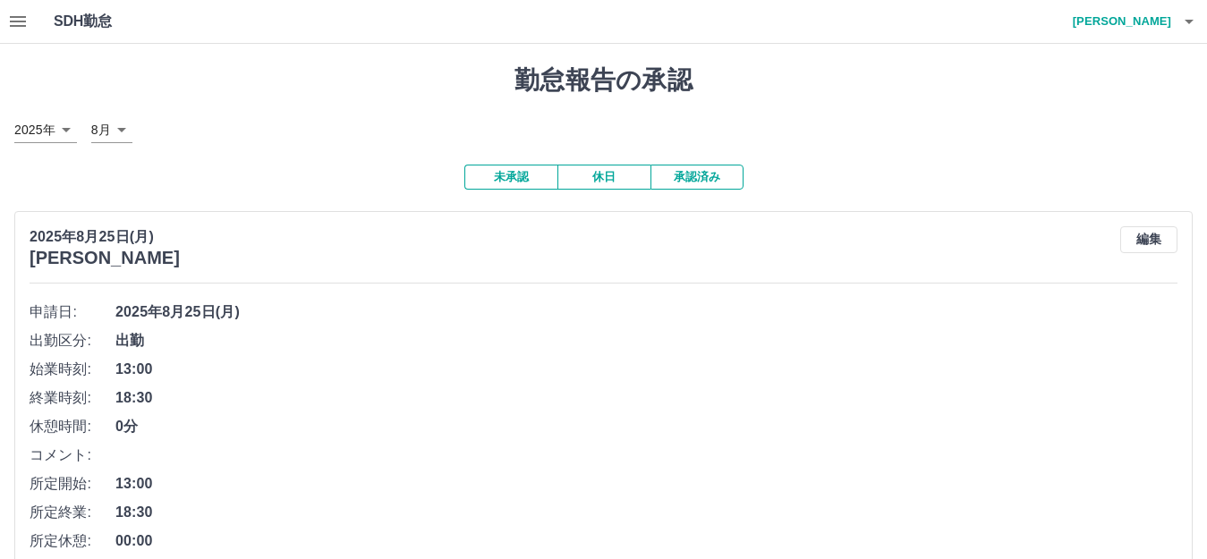
drag, startPoint x: 595, startPoint y: 172, endPoint x: 580, endPoint y: 172, distance: 14.3
click at [590, 174] on button "休日" at bounding box center [603, 177] width 93 height 25
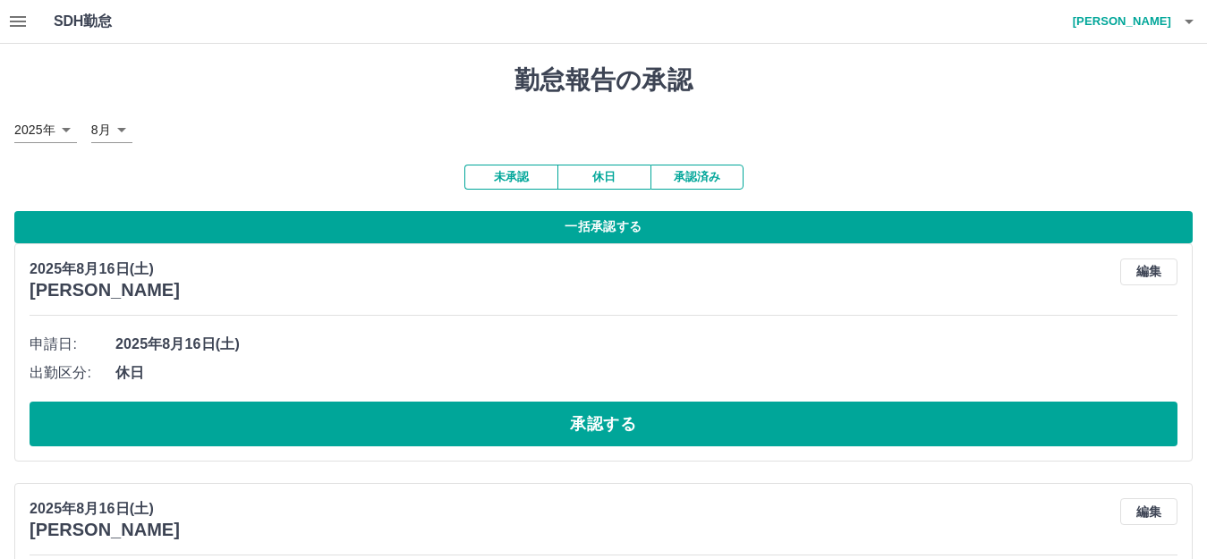
click at [632, 227] on button "一括承認する" at bounding box center [603, 227] width 1178 height 32
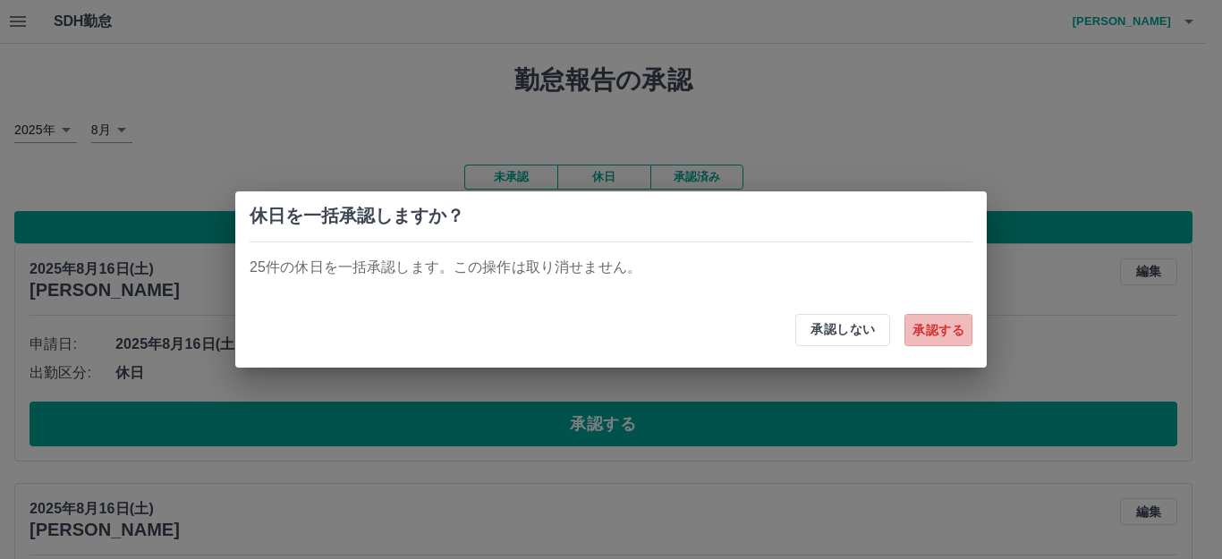
click at [949, 325] on button "承認する" at bounding box center [938, 330] width 68 height 32
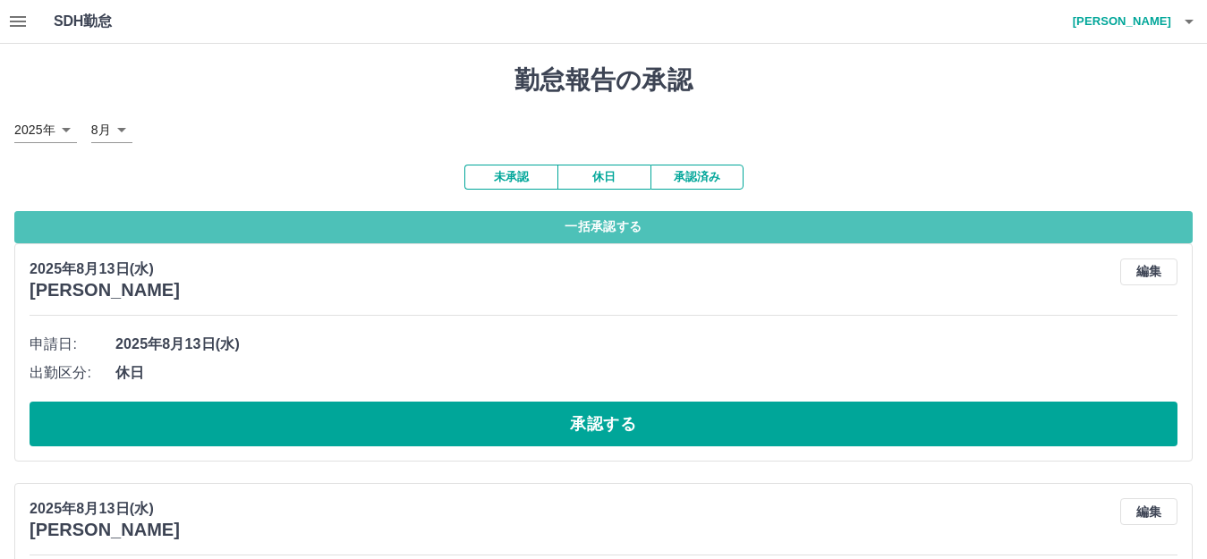
click at [668, 233] on button "一括承認する" at bounding box center [603, 227] width 1178 height 32
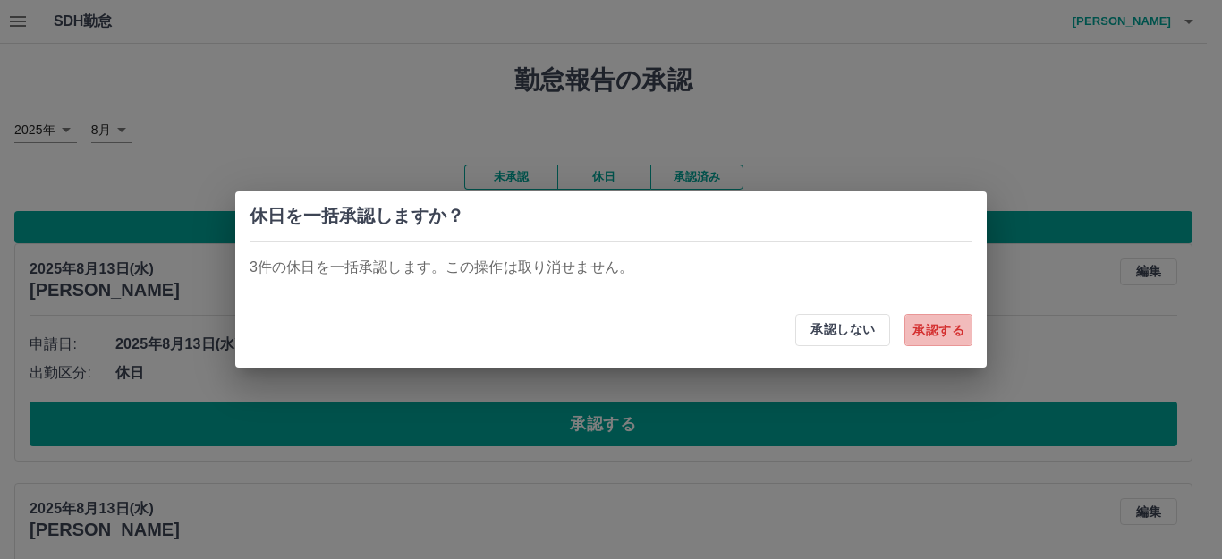
click at [930, 328] on button "承認する" at bounding box center [938, 330] width 68 height 32
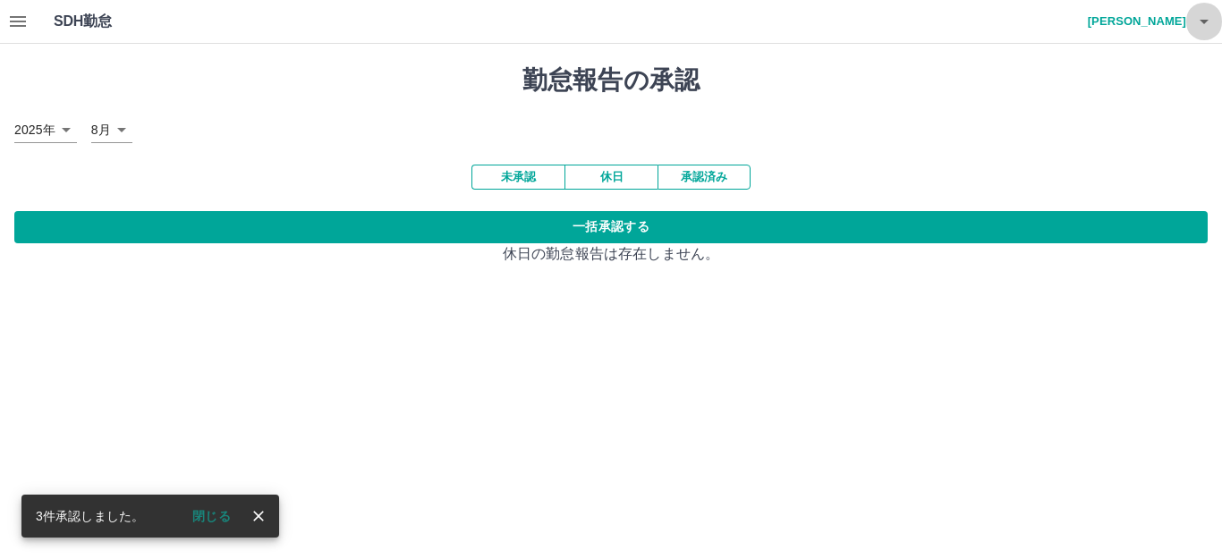
click at [1189, 26] on button "button" at bounding box center [1204, 21] width 36 height 43
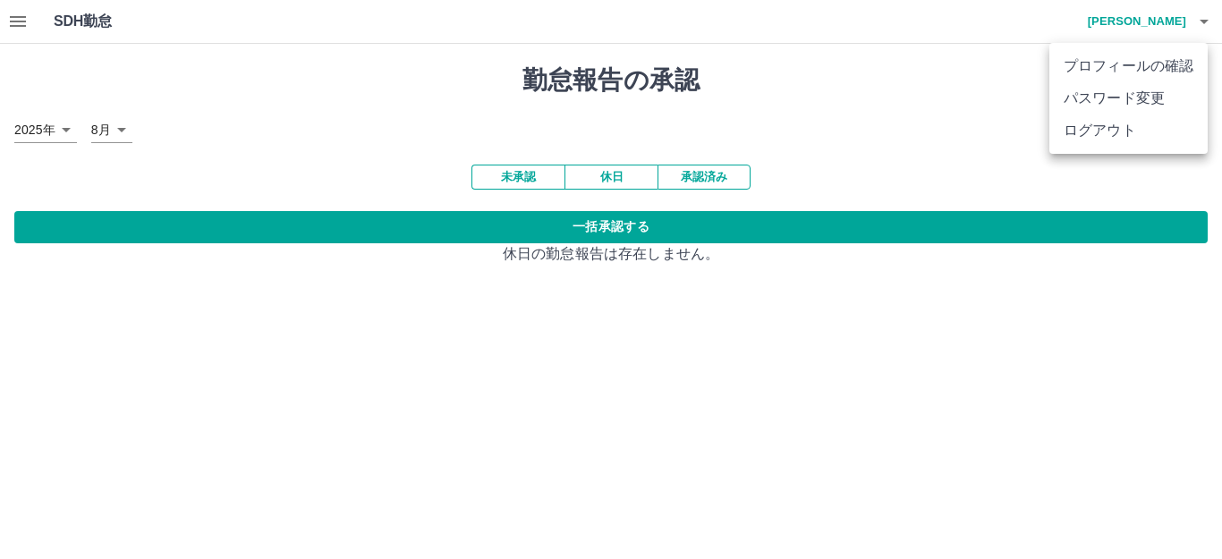
click at [1088, 132] on li "ログアウト" at bounding box center [1128, 130] width 158 height 32
